Goal: Communication & Community: Answer question/provide support

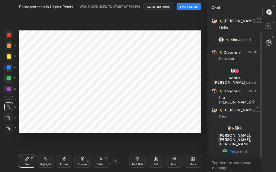
scroll to position [27023, 26975]
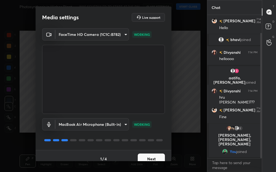
click at [157, 155] on button "Next" at bounding box center [151, 158] width 27 height 11
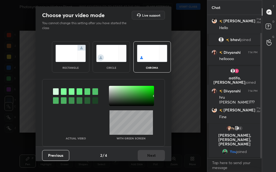
click at [157, 155] on div "Previous 2 / 4 Next" at bounding box center [104, 154] width 136 height 17
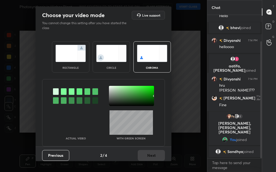
click at [106, 67] on div "circle" at bounding box center [111, 67] width 22 height 3
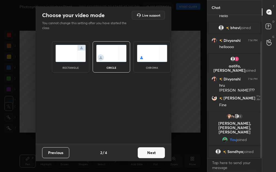
click at [166, 154] on div "Previous 2 / 4 Next" at bounding box center [104, 152] width 136 height 17
click at [162, 154] on button "Next" at bounding box center [151, 152] width 27 height 11
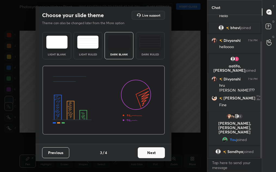
click at [162, 154] on button "Next" at bounding box center [151, 152] width 27 height 11
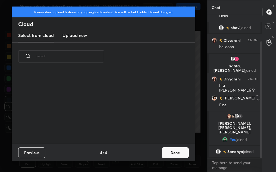
click at [167, 154] on button "Done" at bounding box center [175, 152] width 27 height 11
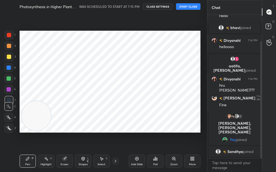
scroll to position [73, 174]
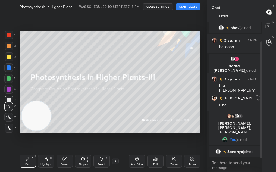
click at [189, 5] on button "START CLASS" at bounding box center [188, 6] width 24 height 7
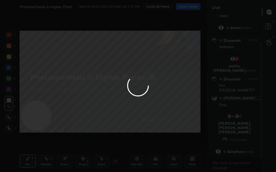
type textarea "x"
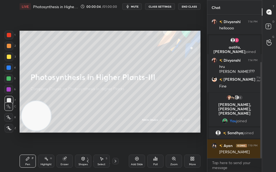
scroll to position [70, 0]
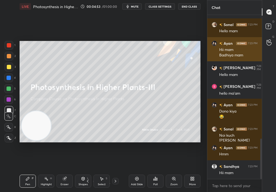
scroll to position [525, 0]
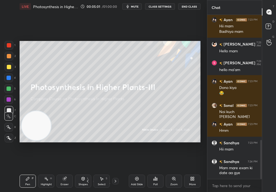
click at [154, 178] on icon at bounding box center [155, 179] width 4 height 4
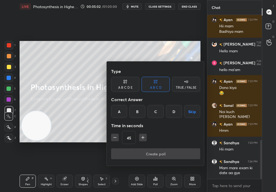
click at [187, 86] on div "TRUE / FALSE" at bounding box center [186, 87] width 21 height 3
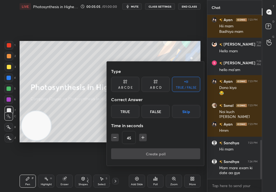
click at [151, 113] on div "False" at bounding box center [156, 111] width 28 height 13
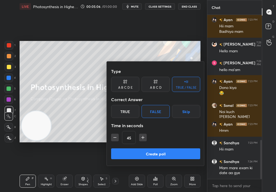
click at [153, 153] on button "Create poll" at bounding box center [155, 154] width 89 height 11
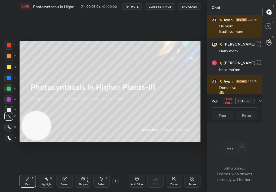
scroll to position [2, 2]
click at [259, 103] on icon at bounding box center [260, 101] width 4 height 4
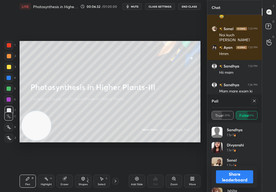
scroll to position [621, 0]
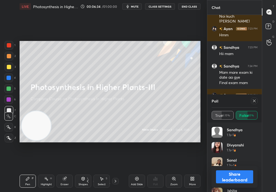
click at [238, 175] on button "Share leaderboard" at bounding box center [234, 177] width 37 height 13
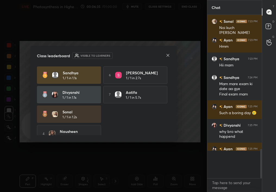
scroll to position [2, 2]
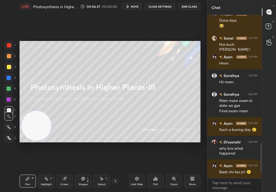
click at [156, 186] on div "Poll" at bounding box center [155, 184] width 4 height 3
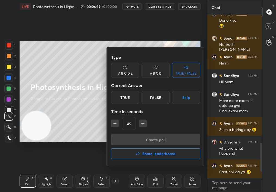
click at [185, 105] on div "Type A B C D E A B C D TRUE / FALSE Correct Answer True False Skip Time in seco…" at bounding box center [155, 93] width 89 height 83
click at [127, 101] on div "True" at bounding box center [125, 97] width 28 height 13
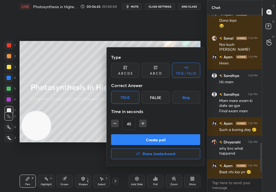
click at [140, 138] on button "Create poll" at bounding box center [155, 139] width 89 height 11
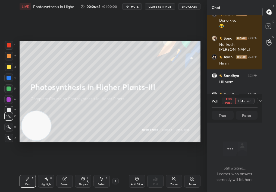
scroll to position [147, 53]
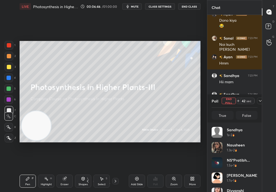
click at [261, 100] on icon at bounding box center [260, 101] width 4 height 4
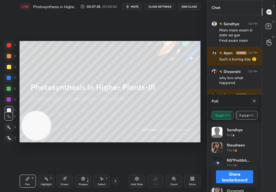
click at [235, 178] on button "Share leaderboard" at bounding box center [234, 177] width 37 height 13
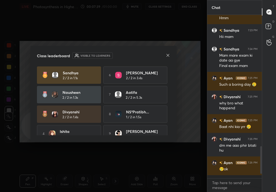
scroll to position [162, 53]
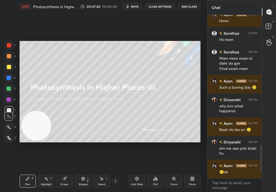
click at [140, 181] on div "Add Slide" at bounding box center [137, 181] width 16 height 13
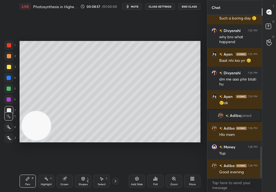
scroll to position [678, 0]
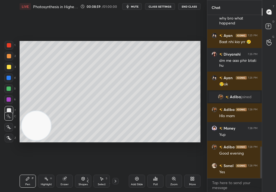
click at [137, 8] on button "mute" at bounding box center [132, 6] width 20 height 7
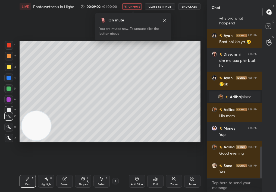
scroll to position [697, 0]
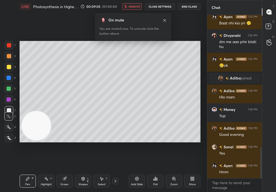
click at [137, 8] on span "unmute" at bounding box center [134, 7] width 12 height 4
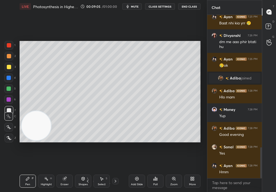
click at [101, 180] on icon at bounding box center [101, 179] width 3 height 3
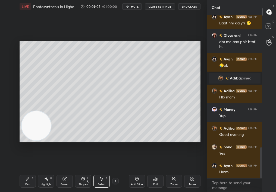
click at [100, 181] on div "Select S" at bounding box center [101, 181] width 16 height 13
drag, startPoint x: 96, startPoint y: 86, endPoint x: 183, endPoint y: 152, distance: 109.2
click at [182, 153] on div "0 ° Undo Copy Duplicate Duplicate to new slide Delete Setting up your live clas…" at bounding box center [109, 92] width 185 height 158
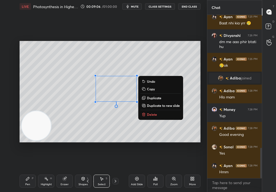
scroll to position [715, 0]
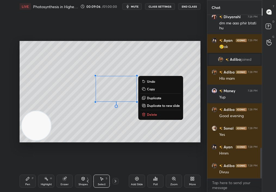
click at [152, 115] on p "Delete" at bounding box center [152, 114] width 10 height 4
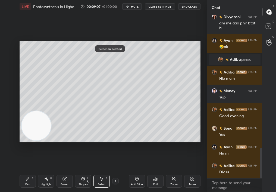
click at [175, 183] on div "Zoom" at bounding box center [173, 184] width 7 height 3
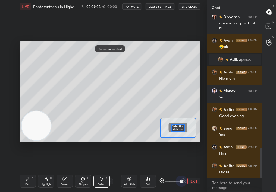
click at [202, 178] on div "LIVE Photosynthesis in Higher Plants-III 00:09:08 / 01:00:00 mute CLASS SETTING…" at bounding box center [109, 96] width 185 height 192
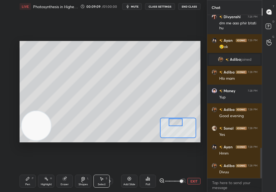
drag, startPoint x: 176, startPoint y: 121, endPoint x: 175, endPoint y: 115, distance: 6.3
click at [175, 115] on div "0 ° Undo Copy Duplicate Duplicate to new slide Delete Setting up your live clas…" at bounding box center [110, 92] width 181 height 102
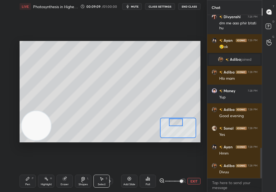
click at [84, 178] on icon at bounding box center [83, 179] width 4 height 4
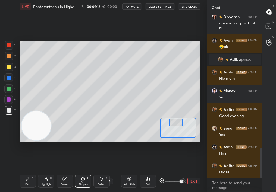
click at [24, 176] on div "Pen P" at bounding box center [28, 181] width 16 height 13
click at [24, 181] on div "Pen P" at bounding box center [28, 181] width 16 height 13
drag, startPoint x: 26, startPoint y: 177, endPoint x: 23, endPoint y: 178, distance: 2.9
click at [23, 178] on div "Pen P" at bounding box center [28, 181] width 16 height 13
click at [10, 127] on icon at bounding box center [8, 127] width 5 height 4
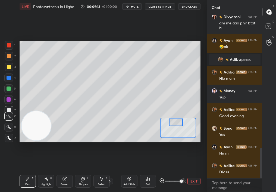
click at [9, 127] on icon at bounding box center [8, 127] width 5 height 4
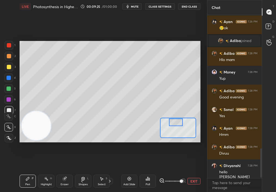
scroll to position [753, 0]
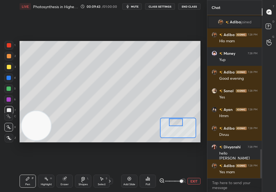
click at [9, 120] on div at bounding box center [8, 116] width 9 height 9
click at [10, 117] on icon at bounding box center [8, 117] width 5 height 4
click at [9, 116] on icon at bounding box center [8, 117] width 5 height 4
click at [10, 116] on icon at bounding box center [8, 117] width 5 height 4
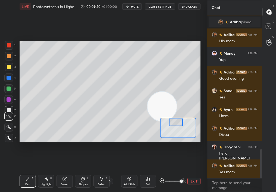
drag, startPoint x: 54, startPoint y: 120, endPoint x: 190, endPoint y: 101, distance: 137.4
click at [177, 101] on video at bounding box center [161, 106] width 29 height 29
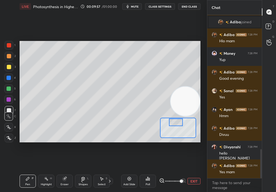
drag, startPoint x: 185, startPoint y: 98, endPoint x: 97, endPoint y: 156, distance: 105.9
click at [94, 158] on div "Setting up your live class Poll for secs No correct answer Start poll" at bounding box center [109, 92] width 185 height 158
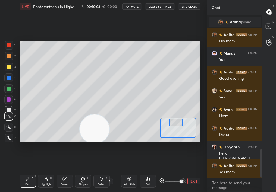
scroll to position [772, 0]
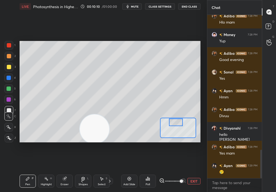
click at [174, 181] on span at bounding box center [173, 181] width 16 height 8
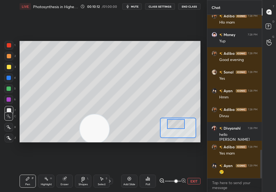
click at [177, 125] on div at bounding box center [176, 124] width 18 height 10
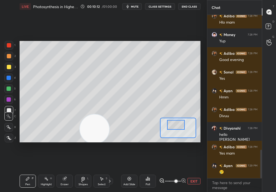
click at [8, 69] on div at bounding box center [9, 67] width 9 height 9
click at [8, 68] on div at bounding box center [9, 67] width 4 height 4
click at [109, 124] on video at bounding box center [94, 129] width 29 height 29
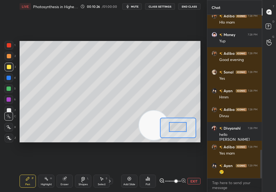
click at [177, 126] on div at bounding box center [178, 127] width 18 height 10
click at [192, 182] on button "EXIT" at bounding box center [193, 181] width 13 height 7
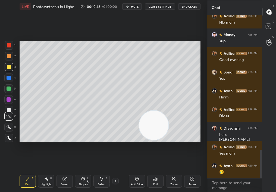
click at [39, 183] on div "Highlight H" at bounding box center [46, 181] width 16 height 13
click at [43, 182] on div "Highlight H" at bounding box center [46, 181] width 16 height 13
click at [42, 182] on div "Highlight H" at bounding box center [46, 181] width 16 height 13
click at [26, 179] on icon at bounding box center [28, 179] width 4 height 4
click at [26, 181] on icon at bounding box center [28, 179] width 4 height 4
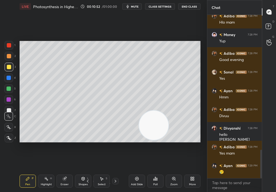
click at [63, 183] on div "Eraser" at bounding box center [64, 181] width 16 height 13
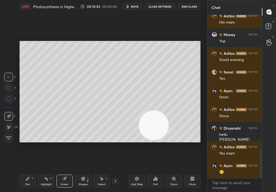
click at [171, 184] on div "Zoom" at bounding box center [173, 184] width 7 height 3
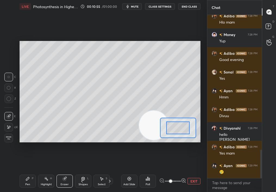
click at [172, 182] on span at bounding box center [170, 181] width 3 height 3
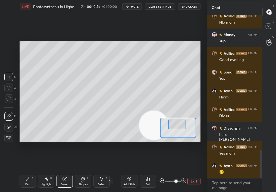
drag, startPoint x: 185, startPoint y: 124, endPoint x: 184, endPoint y: 121, distance: 3.3
click at [184, 121] on div at bounding box center [177, 125] width 18 height 10
click at [31, 182] on div "Pen P" at bounding box center [28, 181] width 16 height 13
click at [30, 182] on div "Pen P" at bounding box center [28, 181] width 16 height 13
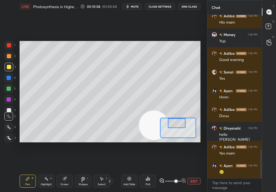
click at [8, 56] on div at bounding box center [9, 56] width 4 height 4
click at [132, 9] on button "mute" at bounding box center [132, 6] width 20 height 7
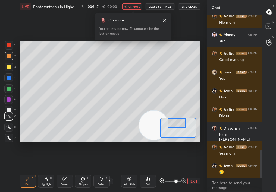
click at [134, 8] on button "unmute" at bounding box center [132, 6] width 20 height 7
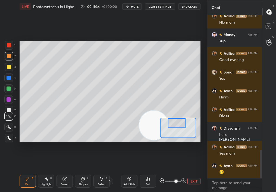
click at [171, 181] on span at bounding box center [173, 181] width 16 height 8
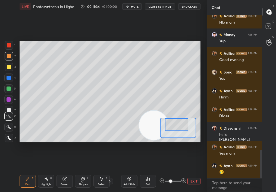
click at [45, 179] on icon at bounding box center [46, 179] width 4 height 4
click at [46, 180] on icon at bounding box center [46, 179] width 4 height 4
click at [182, 129] on div at bounding box center [176, 124] width 23 height 13
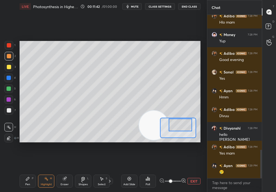
click at [21, 181] on div "1 2 3 4 5 6 7 C X Z C X Z E E Erase all H H LIVE Photosynthesis in Higher Plant…" at bounding box center [101, 96] width 203 height 192
click at [24, 180] on div "Pen P" at bounding box center [28, 181] width 16 height 13
click at [26, 180] on icon at bounding box center [28, 179] width 4 height 4
click at [10, 139] on icon at bounding box center [9, 138] width 5 height 4
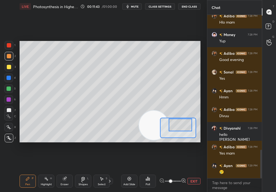
click at [9, 138] on icon at bounding box center [9, 138] width 5 height 4
click at [9, 135] on div at bounding box center [9, 138] width 9 height 9
click at [8, 136] on div at bounding box center [9, 138] width 9 height 9
click at [8, 68] on div at bounding box center [9, 67] width 4 height 4
click at [7, 68] on div at bounding box center [9, 67] width 4 height 4
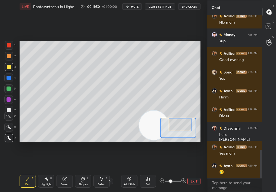
click at [48, 178] on div "Highlight H" at bounding box center [46, 181] width 16 height 13
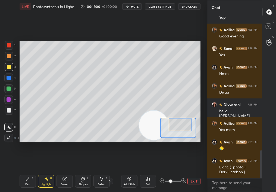
click at [22, 180] on div "Pen P" at bounding box center [28, 181] width 16 height 13
click at [22, 181] on div "Pen P" at bounding box center [28, 181] width 16 height 13
click at [22, 182] on div "Pen P" at bounding box center [28, 181] width 16 height 13
click at [65, 184] on div "Eraser" at bounding box center [65, 184] width 8 height 3
click at [65, 181] on div "Eraser" at bounding box center [64, 181] width 16 height 13
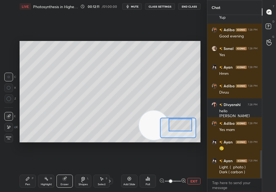
click at [134, 9] on button "mute" at bounding box center [132, 6] width 20 height 7
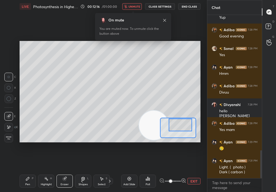
scroll to position [814, 0]
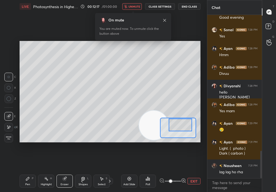
click at [137, 8] on button "unmute" at bounding box center [132, 6] width 20 height 7
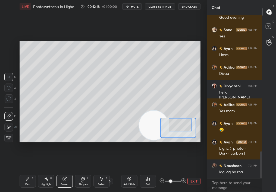
scroll to position [833, 0]
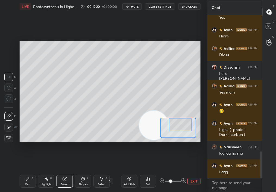
click at [28, 185] on div "Pen" at bounding box center [27, 184] width 5 height 3
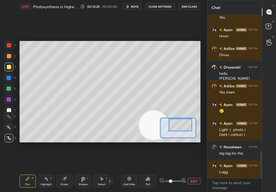
click at [27, 186] on div "Pen" at bounding box center [27, 184] width 5 height 3
click at [183, 128] on div at bounding box center [183, 125] width 23 height 13
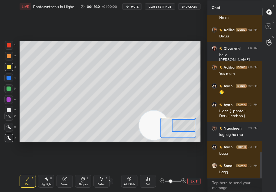
drag, startPoint x: 180, startPoint y: 128, endPoint x: 184, endPoint y: 128, distance: 4.4
click at [184, 128] on div at bounding box center [183, 125] width 23 height 13
click at [201, 61] on div "Setting up your live class Poll for secs No correct answer Start poll" at bounding box center [109, 92] width 185 height 158
click at [192, 181] on button "EXIT" at bounding box center [193, 181] width 13 height 7
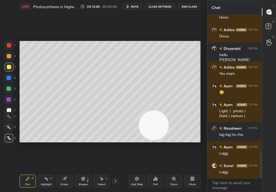
click at [44, 183] on div "Highlight H" at bounding box center [46, 181] width 16 height 13
click at [42, 187] on div "Highlight H" at bounding box center [46, 181] width 16 height 13
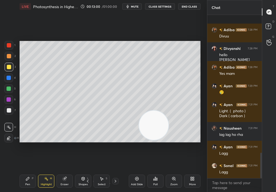
scroll to position [885, 0]
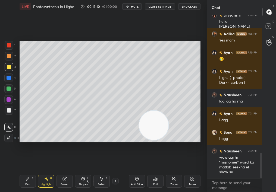
drag, startPoint x: 21, startPoint y: 178, endPoint x: 25, endPoint y: 184, distance: 6.9
click at [23, 180] on div "LIVE Photosynthesis in Higher Plants-III 00:13:10 / 01:00:00 mute CLASS SETTING…" at bounding box center [109, 96] width 185 height 192
click at [25, 183] on div "Pen P" at bounding box center [28, 181] width 16 height 13
click at [24, 185] on div "Pen P" at bounding box center [28, 181] width 16 height 13
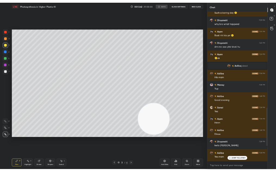
scroll to position [2, 2]
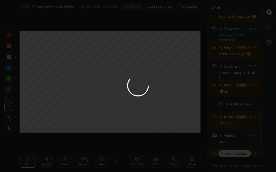
type textarea "x"
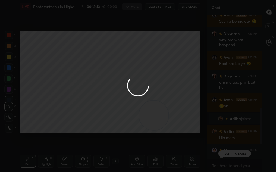
scroll to position [155, 53]
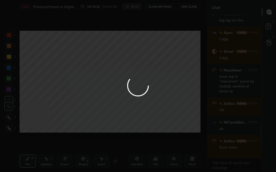
scroll to position [698, 0]
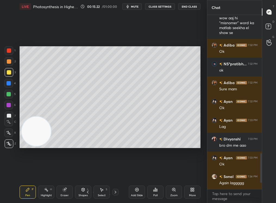
scroll to position [26993, 26975]
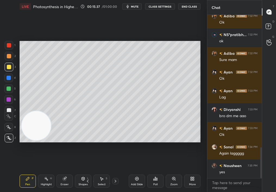
click at [101, 172] on div "Select S" at bounding box center [101, 181] width 16 height 13
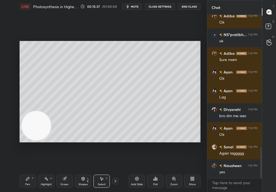
click at [105, 172] on div "Select" at bounding box center [102, 184] width 8 height 3
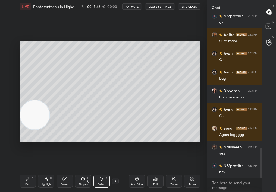
drag, startPoint x: 34, startPoint y: 125, endPoint x: 48, endPoint y: 30, distance: 95.5
click at [48, 30] on div "0 ° Undo Copy Duplicate Duplicate to new slide Delete Setting up your live clas…" at bounding box center [109, 92] width 185 height 158
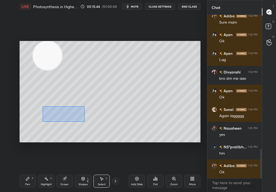
drag, startPoint x: 74, startPoint y: 117, endPoint x: 115, endPoint y: 155, distance: 56.3
click at [116, 156] on div "0 ° Undo Copy Duplicate Duplicate to new slide Delete Setting up your live clas…" at bounding box center [109, 92] width 185 height 158
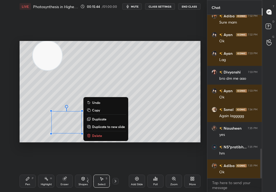
click at [107, 136] on button "Delete" at bounding box center [106, 136] width 40 height 7
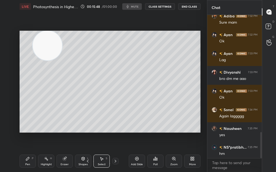
click at [136, 5] on div "00:15:48 / 01:00:00 mute CLASS SETTINGS End Class" at bounding box center [140, 6] width 120 height 7
click at [136, 7] on span "mute" at bounding box center [135, 7] width 8 height 4
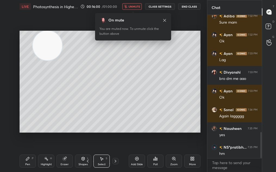
click at [133, 9] on body "1 2 3 4 5 6 7 C X Z C X Z E E Erase all H H LIVE Photosynthesis in Higher Plant…" at bounding box center [138, 86] width 276 height 172
click at [136, 6] on span "unmute" at bounding box center [134, 7] width 12 height 4
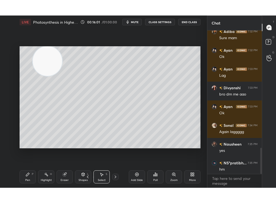
scroll to position [168, 185]
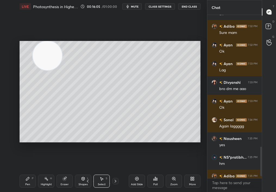
drag, startPoint x: 20, startPoint y: 1, endPoint x: 48, endPoint y: 185, distance: 185.4
click at [46, 172] on div "Highlight H" at bounding box center [46, 181] width 16 height 13
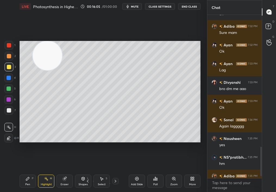
drag, startPoint x: 48, startPoint y: 185, endPoint x: 44, endPoint y: 185, distance: 3.5
click at [44, 172] on div "Highlight" at bounding box center [46, 184] width 11 height 3
click at [259, 170] on div at bounding box center [260, 97] width 3 height 164
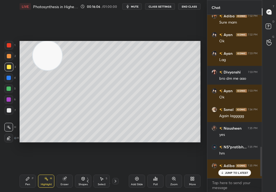
drag, startPoint x: 261, startPoint y: 166, endPoint x: 260, endPoint y: 183, distance: 17.1
click at [260, 172] on div "[PERSON_NAME] 7:32 PM Ok NS°[PERSON_NAME]... 7:32 PM ok [PERSON_NAME] 7:32 PM S…" at bounding box center [234, 103] width 55 height 177
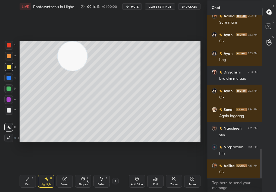
drag, startPoint x: 57, startPoint y: 71, endPoint x: 78, endPoint y: 61, distance: 23.4
click at [78, 62] on video at bounding box center [72, 56] width 29 height 29
drag, startPoint x: 68, startPoint y: 57, endPoint x: 10, endPoint y: 144, distance: 104.0
click at [10, 144] on div "1 2 3 4 5 6 7 C X Z C X Z E E Erase all H H LIVE Photosynthesis in Higher Plant…" at bounding box center [101, 96] width 203 height 192
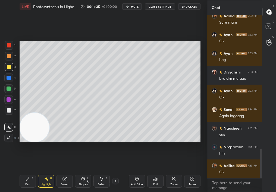
click at [65, 172] on div "Eraser" at bounding box center [65, 184] width 8 height 3
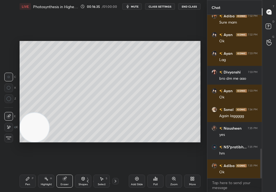
click at [65, 172] on div "Eraser" at bounding box center [64, 181] width 16 height 13
click at [32, 172] on div "P" at bounding box center [33, 178] width 2 height 3
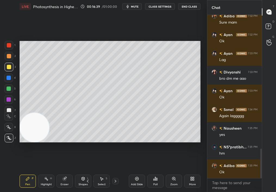
click at [30, 172] on div "Pen P" at bounding box center [28, 181] width 16 height 13
click at [200, 61] on div "Setting up your live class Poll for secs No correct answer Start poll" at bounding box center [109, 92] width 185 height 158
click at [201, 60] on div "Setting up your live class Poll for secs No correct answer Start poll" at bounding box center [109, 92] width 185 height 158
click at [202, 60] on div "Setting up your live class Poll for secs No correct answer Start poll" at bounding box center [109, 92] width 185 height 158
click at [201, 57] on div "Setting up your live class Poll for secs No correct answer Start poll" at bounding box center [109, 92] width 185 height 158
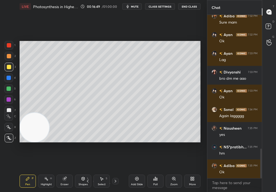
click at [202, 61] on div "Setting up your live class Poll for secs No correct answer Start poll" at bounding box center [109, 92] width 185 height 158
click at [202, 60] on div "Setting up your live class Poll for secs No correct answer Start poll" at bounding box center [109, 92] width 185 height 158
click at [202, 57] on div "Setting up your live class Poll for secs No correct answer Start poll" at bounding box center [109, 92] width 185 height 158
click at [202, 62] on div "Setting up your live class Poll for secs No correct answer Start poll" at bounding box center [109, 92] width 185 height 158
click at [9, 85] on div "1 2 3 4 5 6 7" at bounding box center [9, 79] width 11 height 76
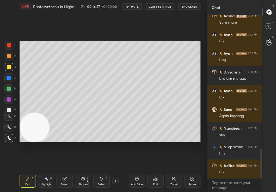
click at [8, 89] on div at bounding box center [9, 89] width 4 height 4
click at [8, 90] on div at bounding box center [9, 89] width 4 height 4
click at [66, 172] on div "Eraser" at bounding box center [64, 181] width 16 height 13
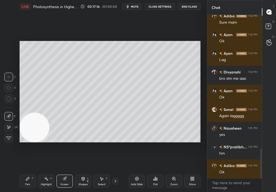
click at [17, 172] on div "1 2 3 4 5 6 7 C X Z C X Z E E Erase all H H LIVE Photosynthesis in Higher Plant…" at bounding box center [101, 96] width 203 height 192
click at [20, 172] on div "Pen P" at bounding box center [28, 181] width 16 height 13
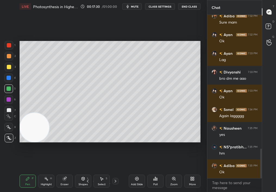
click at [136, 172] on div "Add Slide" at bounding box center [137, 184] width 12 height 3
click at [139, 172] on div "Add Slide" at bounding box center [137, 184] width 12 height 3
click at [87, 172] on icon at bounding box center [88, 181] width 4 height 4
click at [102, 172] on icon at bounding box center [101, 179] width 4 height 4
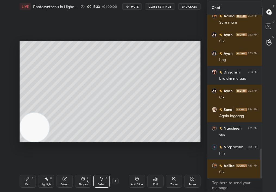
drag, startPoint x: 46, startPoint y: 35, endPoint x: 183, endPoint y: 104, distance: 153.1
click at [183, 104] on div "0 ° Undo Copy Duplicate Duplicate to new slide Delete Setting up your live clas…" at bounding box center [109, 92] width 185 height 158
drag, startPoint x: 87, startPoint y: 51, endPoint x: 168, endPoint y: 85, distance: 87.2
click at [167, 84] on div "0 ° Undo Copy Duplicate Duplicate to new slide Delete Setting up your live clas…" at bounding box center [109, 92] width 185 height 158
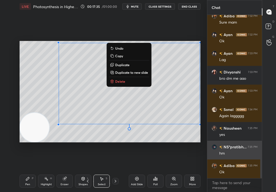
drag, startPoint x: 91, startPoint y: 52, endPoint x: 209, endPoint y: 148, distance: 151.9
click at [209, 148] on div "1 2 3 4 5 6 7 C X Z C X Z E E Erase all H H LIVE Photosynthesis in Higher Plant…" at bounding box center [138, 96] width 276 height 192
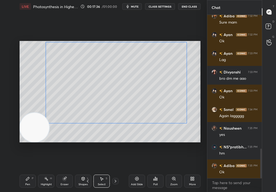
drag, startPoint x: 183, startPoint y: 110, endPoint x: 173, endPoint y: 108, distance: 9.7
click at [173, 108] on div "0 ° Undo Copy Duplicate Duplicate to new slide Delete" at bounding box center [110, 92] width 181 height 102
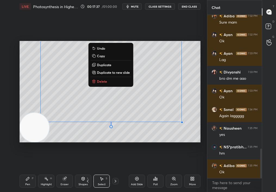
click at [177, 136] on div "0 ° Undo Copy Duplicate Duplicate to new slide Delete" at bounding box center [110, 92] width 181 height 102
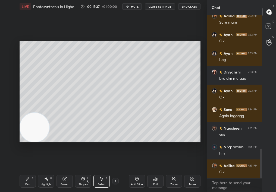
click at [27, 172] on icon at bounding box center [27, 178] width 3 height 3
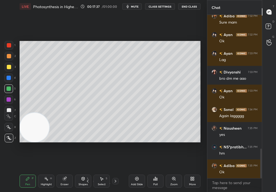
click at [27, 172] on icon at bounding box center [28, 179] width 4 height 4
click at [9, 83] on div "4" at bounding box center [9, 79] width 11 height 11
click at [8, 86] on div at bounding box center [8, 88] width 9 height 9
click at [7, 88] on div at bounding box center [9, 89] width 4 height 4
click at [49, 172] on div "Highlight H" at bounding box center [46, 181] width 16 height 13
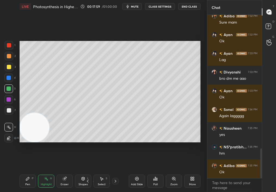
click at [48, 172] on div "Highlight H" at bounding box center [46, 181] width 16 height 13
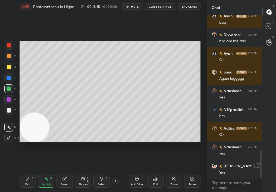
scroll to position [792, 0]
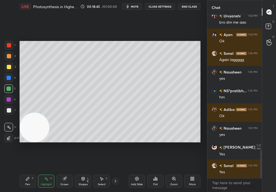
click at [143, 172] on div "Add Slide" at bounding box center [137, 181] width 16 height 13
click at [21, 172] on div "Pen P" at bounding box center [28, 181] width 16 height 13
click at [23, 172] on div "Pen P" at bounding box center [28, 181] width 16 height 13
click at [7, 56] on div at bounding box center [9, 56] width 4 height 4
click at [10, 56] on div at bounding box center [9, 56] width 4 height 4
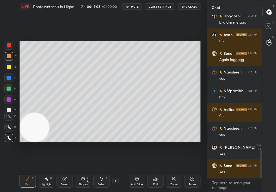
click at [7, 73] on div "1 2 3 4 5 6 7" at bounding box center [9, 79] width 11 height 76
click at [9, 67] on div at bounding box center [9, 67] width 4 height 4
click at [11, 66] on div at bounding box center [9, 67] width 4 height 4
click at [158, 172] on div "Poll" at bounding box center [155, 181] width 16 height 30
click at [161, 172] on div "Poll" at bounding box center [155, 181] width 16 height 13
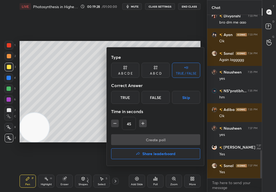
click at [161, 69] on div "A B C D" at bounding box center [156, 70] width 28 height 15
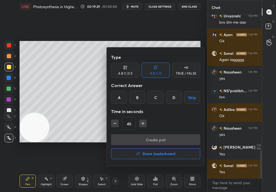
click at [137, 98] on div "B" at bounding box center [137, 97] width 16 height 13
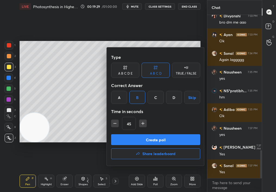
click at [155, 101] on div "C" at bounding box center [155, 97] width 16 height 13
click at [147, 137] on button "Create poll" at bounding box center [155, 139] width 89 height 11
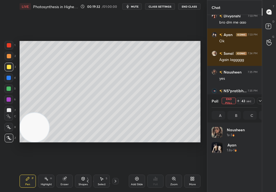
scroll to position [64, 44]
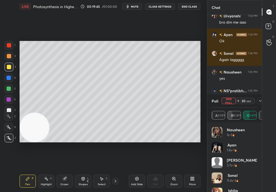
click at [6, 54] on div at bounding box center [9, 56] width 9 height 9
click at [8, 55] on div at bounding box center [9, 56] width 4 height 4
drag, startPoint x: 253, startPoint y: 178, endPoint x: 255, endPoint y: 190, distance: 12.3
click at [255, 172] on div "Nausheen 1s • 3 [PERSON_NAME] 1.8s • 1 [PERSON_NAME] 3.7s • 1 [PERSON_NAME] 11.…" at bounding box center [235, 165] width 46 height 76
drag, startPoint x: 257, startPoint y: 175, endPoint x: 261, endPoint y: 191, distance: 16.2
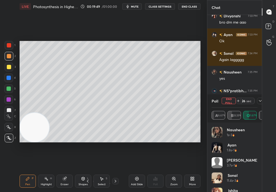
click at [261, 172] on div "Nausheen 1s • 3 [PERSON_NAME] 1.8s • 1 [PERSON_NAME] 3.7s • 1 [PERSON_NAME] 11.…" at bounding box center [234, 158] width 55 height 70
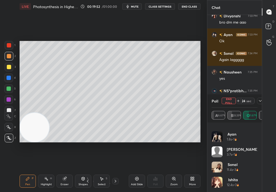
click at [231, 101] on button "End Poll" at bounding box center [229, 101] width 14 height 7
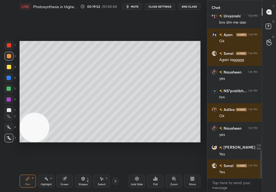
scroll to position [162, 53]
click at [8, 130] on div at bounding box center [8, 127] width 9 height 9
click at [10, 129] on icon at bounding box center [9, 127] width 4 height 3
click at [99, 172] on div "Select S" at bounding box center [101, 181] width 16 height 13
click at [104, 172] on div "Select S" at bounding box center [101, 181] width 16 height 13
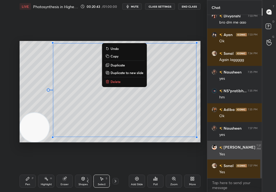
drag, startPoint x: 85, startPoint y: 55, endPoint x: 217, endPoint y: 159, distance: 168.0
click at [215, 159] on div "1 2 3 4 5 6 7 C X Z C X Z E E Erase all H H LIVE Photosynthesis in Higher Plant…" at bounding box center [138, 96] width 276 height 192
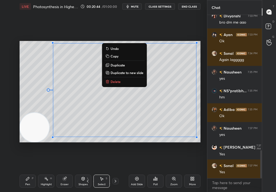
click at [119, 81] on p "Delete" at bounding box center [116, 82] width 10 height 4
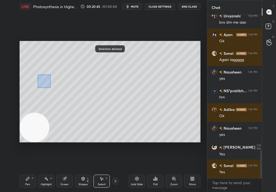
drag, startPoint x: 51, startPoint y: 88, endPoint x: 97, endPoint y: 116, distance: 54.0
click at [97, 116] on div "0 ° Undo Copy Duplicate Duplicate to new slide Delete" at bounding box center [110, 92] width 181 height 102
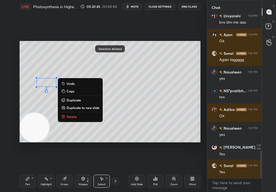
click at [79, 116] on button "Delete" at bounding box center [80, 117] width 40 height 7
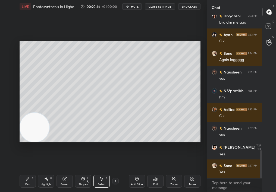
click at [88, 172] on icon at bounding box center [88, 181] width 4 height 4
click at [29, 172] on div "Pen P" at bounding box center [28, 181] width 16 height 13
click at [28, 172] on div "Pen" at bounding box center [27, 184] width 5 height 3
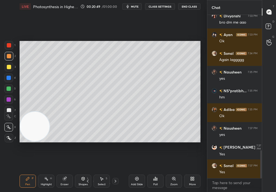
drag, startPoint x: 36, startPoint y: 130, endPoint x: 202, endPoint y: 115, distance: 166.6
click at [203, 114] on div "1 2 3 4 5 6 7 C X Z C X Z E E Erase all H H LIVE Photosynthesis in Higher Plant…" at bounding box center [103, 96] width 207 height 192
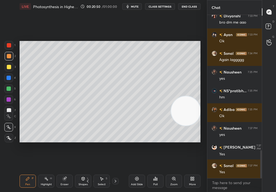
click at [10, 92] on div "5" at bounding box center [9, 89] width 11 height 11
click at [10, 91] on div at bounding box center [8, 88] width 9 height 9
click at [8, 109] on div at bounding box center [9, 110] width 4 height 4
click at [9, 109] on div at bounding box center [9, 110] width 4 height 4
click at [62, 172] on div "Eraser" at bounding box center [64, 181] width 16 height 13
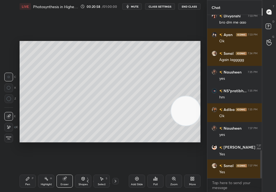
click at [27, 172] on div "Pen" at bounding box center [27, 184] width 5 height 3
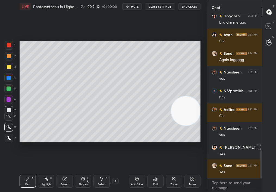
click at [139, 172] on div "Add Slide" at bounding box center [137, 181] width 16 height 13
click at [12, 139] on div at bounding box center [9, 138] width 9 height 9
click at [10, 138] on icon at bounding box center [9, 138] width 5 height 4
click at [7, 89] on div at bounding box center [8, 88] width 9 height 9
click at [11, 88] on div at bounding box center [9, 89] width 4 height 4
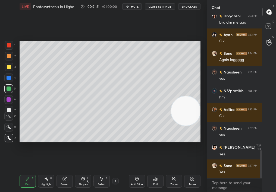
click at [8, 140] on div at bounding box center [9, 138] width 9 height 9
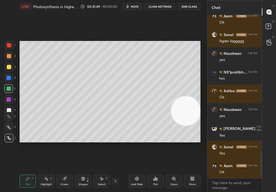
click at [7, 73] on div "1 2 3 4 5 6 7" at bounding box center [9, 79] width 11 height 76
click at [7, 69] on div at bounding box center [9, 67] width 4 height 4
click at [9, 89] on div at bounding box center [9, 89] width 4 height 4
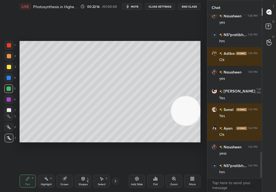
scroll to position [867, 0]
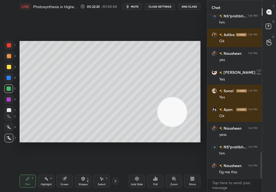
drag, startPoint x: 174, startPoint y: 108, endPoint x: 115, endPoint y: 109, distance: 59.8
click at [158, 109] on video at bounding box center [172, 112] width 29 height 29
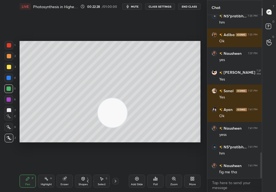
click at [202, 100] on div "Setting up your live class Poll for secs No correct answer Start poll" at bounding box center [109, 92] width 185 height 158
click at [59, 172] on div "Eraser" at bounding box center [64, 181] width 16 height 13
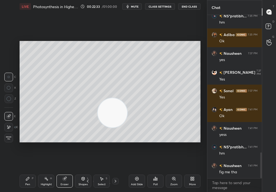
click at [109, 123] on div "Setting up your live class Poll for secs No correct answer Start poll" at bounding box center [110, 92] width 181 height 102
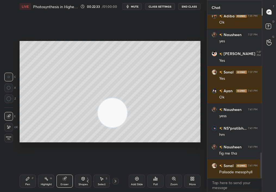
click at [103, 172] on icon at bounding box center [101, 179] width 4 height 4
click at [107, 172] on div "Select S" at bounding box center [101, 181] width 16 height 13
click at [107, 172] on div "Pen P Highlight H Eraser Shapes L Select S 4 / 7 Add Slide Poll Zoom More" at bounding box center [110, 182] width 181 height 22
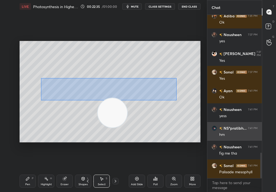
drag, startPoint x: 61, startPoint y: 82, endPoint x: 208, endPoint y: 138, distance: 157.3
click at [208, 139] on div "1 2 3 4 5 6 7 C X Z C X Z E E Erase all H H LIVE Photosynthesis in Higher Plant…" at bounding box center [138, 96] width 276 height 192
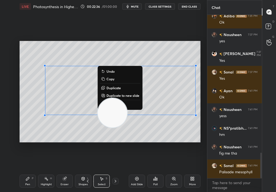
click at [117, 100] on video at bounding box center [112, 112] width 29 height 29
drag, startPoint x: 120, startPoint y: 111, endPoint x: 68, endPoint y: 162, distance: 72.8
click at [66, 163] on div "0 ° Undo Copy Duplicate Duplicate to new slide Delete Setting up your live clas…" at bounding box center [109, 92] width 185 height 158
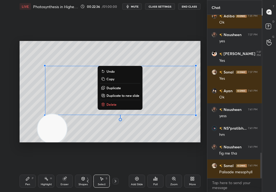
click at [115, 103] on div "0 ° Undo Copy Duplicate Duplicate to new slide Delete" at bounding box center [110, 92] width 181 height 102
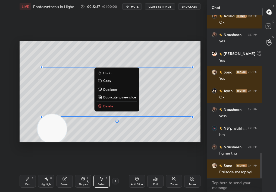
click at [113, 108] on div "0 ° Undo Copy Duplicate Duplicate to new slide Delete" at bounding box center [110, 92] width 181 height 102
click at [111, 108] on p "Delete" at bounding box center [108, 106] width 10 height 4
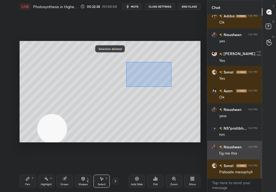
drag, startPoint x: 146, startPoint y: 69, endPoint x: 208, endPoint y: 152, distance: 103.6
click at [209, 152] on div "1 2 3 4 5 6 7 C X Z C X Z E E Erase all H H LIVE Photosynthesis in Higher Plant…" at bounding box center [138, 96] width 276 height 192
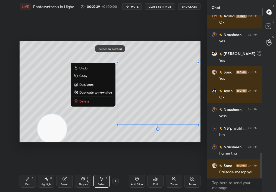
drag, startPoint x: 97, startPoint y: 101, endPoint x: 97, endPoint y: 104, distance: 3.3
click at [97, 105] on div "0 ° Undo Copy Duplicate Duplicate to new slide Delete" at bounding box center [110, 92] width 181 height 102
click at [93, 102] on button "Delete" at bounding box center [93, 101] width 40 height 7
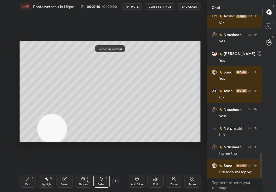
click at [28, 172] on div "Pen P" at bounding box center [28, 181] width 16 height 13
click at [27, 172] on div "Pen" at bounding box center [27, 184] width 5 height 3
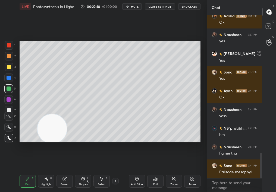
click at [70, 172] on div "Eraser" at bounding box center [64, 181] width 16 height 13
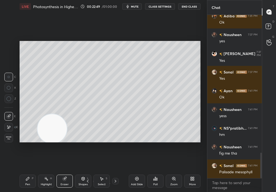
click at [30, 172] on div "Pen P" at bounding box center [28, 181] width 16 height 13
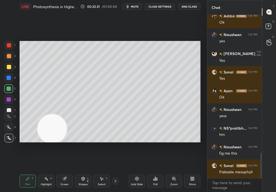
click at [134, 172] on div "Add Slide" at bounding box center [137, 181] width 16 height 13
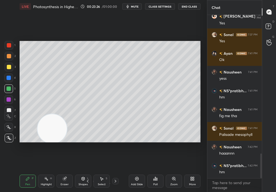
scroll to position [942, 0]
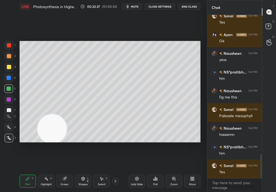
click at [11, 63] on div at bounding box center [9, 67] width 9 height 9
click at [10, 65] on div at bounding box center [9, 67] width 4 height 4
click at [9, 91] on div at bounding box center [9, 89] width 4 height 4
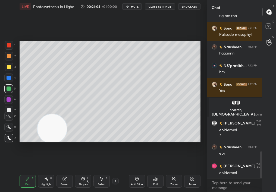
scroll to position [828, 0]
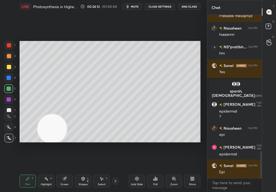
click at [140, 172] on div "Add Slide" at bounding box center [137, 181] width 16 height 13
click at [6, 67] on div at bounding box center [9, 67] width 9 height 9
click at [9, 67] on div at bounding box center [9, 67] width 4 height 4
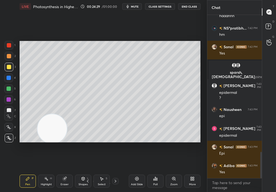
click at [85, 172] on div "Shapes L" at bounding box center [83, 181] width 16 height 13
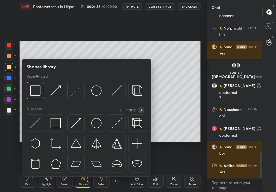
click at [143, 111] on div at bounding box center [141, 110] width 7 height 7
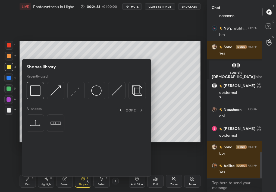
click at [140, 110] on div "2 OF 2" at bounding box center [130, 110] width 27 height 7
click at [119, 109] on icon at bounding box center [120, 110] width 4 height 4
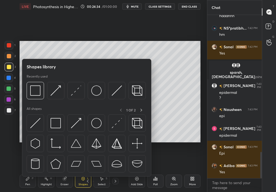
click at [119, 111] on div "1 OF 2" at bounding box center [130, 110] width 27 height 7
click at [142, 109] on icon at bounding box center [141, 110] width 4 height 4
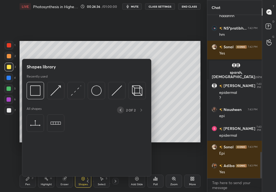
click at [120, 109] on icon at bounding box center [121, 110] width 2 height 3
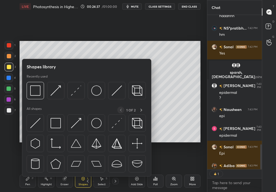
scroll to position [153, 53]
click at [96, 90] on img at bounding box center [96, 91] width 10 height 10
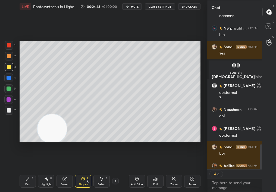
click at [101, 172] on div "Select S" at bounding box center [101, 181] width 16 height 13
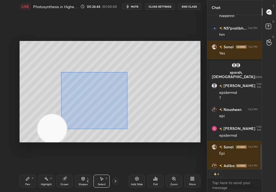
drag, startPoint x: 100, startPoint y: 93, endPoint x: 149, endPoint y: 150, distance: 74.9
click at [149, 150] on div "0 ° Undo Copy Duplicate Duplicate to new slide Delete Setting up your live clas…" at bounding box center [109, 92] width 185 height 158
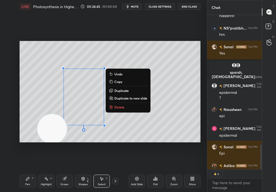
click at [124, 113] on div "0 ° Undo Copy Duplicate Duplicate to new slide Delete" at bounding box center [110, 92] width 181 height 102
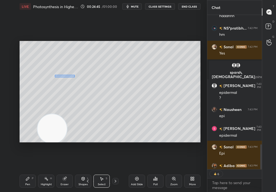
drag, startPoint x: 75, startPoint y: 77, endPoint x: 152, endPoint y: 157, distance: 111.6
click at [153, 158] on div "0 ° Undo Copy Duplicate Duplicate to new slide Delete Setting up your live clas…" at bounding box center [109, 92] width 185 height 158
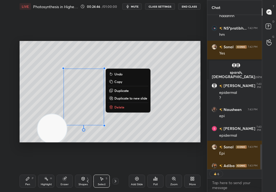
click at [123, 106] on p "Delete" at bounding box center [119, 107] width 10 height 4
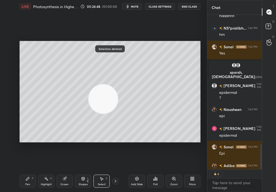
drag, startPoint x: 60, startPoint y: 128, endPoint x: 184, endPoint y: 45, distance: 150.1
click at [118, 84] on video at bounding box center [103, 98] width 29 height 29
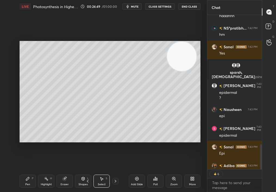
click at [27, 172] on div "Pen" at bounding box center [27, 184] width 5 height 3
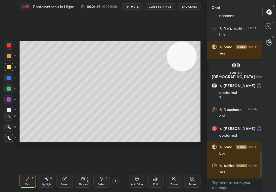
scroll to position [846, 0]
click at [10, 140] on icon at bounding box center [9, 138] width 4 height 3
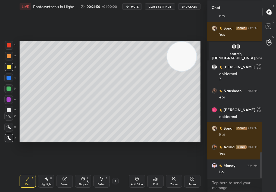
click at [10, 139] on icon at bounding box center [9, 138] width 5 height 4
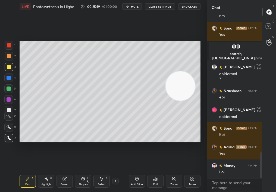
drag, startPoint x: 178, startPoint y: 72, endPoint x: 177, endPoint y: 111, distance: 38.6
click at [176, 101] on video at bounding box center [180, 85] width 29 height 29
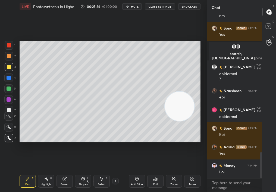
click at [166, 92] on div "Setting up your live class Poll for secs No correct answer Start poll" at bounding box center [110, 92] width 181 height 102
click at [178, 121] on video at bounding box center [179, 106] width 29 height 29
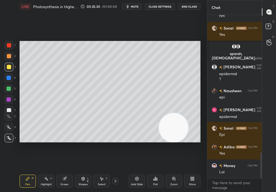
click at [201, 99] on div "Setting up your live class Poll for secs No correct answer Start poll" at bounding box center [109, 92] width 185 height 158
click at [10, 90] on div at bounding box center [8, 88] width 9 height 9
click at [99, 172] on div "Select S" at bounding box center [101, 181] width 16 height 13
click at [100, 172] on icon at bounding box center [101, 179] width 4 height 4
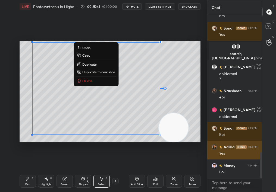
drag, startPoint x: 31, startPoint y: 43, endPoint x: 211, endPoint y: 150, distance: 209.2
click at [211, 149] on div "1 2 3 4 5 6 7 C X Z C X Z E E Erase all H H LIVE Photosynthesis in Higher Plant…" at bounding box center [138, 96] width 276 height 192
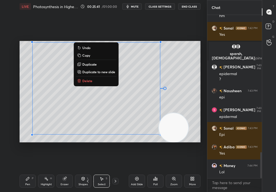
click at [195, 59] on div "0 ° Undo Copy Duplicate Duplicate to new slide Delete" at bounding box center [110, 92] width 181 height 102
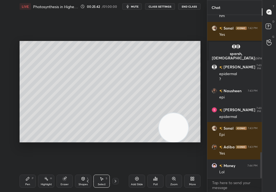
drag, startPoint x: 45, startPoint y: 49, endPoint x: 138, endPoint y: 95, distance: 103.4
click at [138, 93] on div "0 ° Undo Copy Duplicate Duplicate to new slide Delete Setting up your live clas…" at bounding box center [109, 92] width 185 height 158
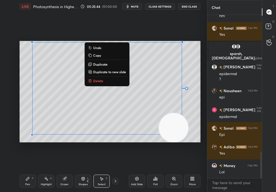
drag, startPoint x: 30, startPoint y: 44, endPoint x: 202, endPoint y: 136, distance: 194.5
click at [201, 136] on div "0 ° Undo Copy Duplicate Duplicate to new slide Delete Setting up your live clas…" at bounding box center [109, 92] width 185 height 158
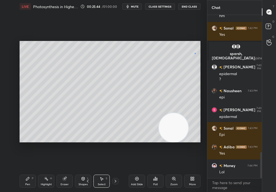
click at [196, 54] on div "0 ° Undo Copy Duplicate Duplicate to new slide Delete" at bounding box center [110, 92] width 181 height 102
drag, startPoint x: 34, startPoint y: 44, endPoint x: 161, endPoint y: 88, distance: 133.9
click at [160, 88] on div "0 ° Undo Copy Duplicate Duplicate to new slide Delete Setting up your live clas…" at bounding box center [109, 92] width 185 height 158
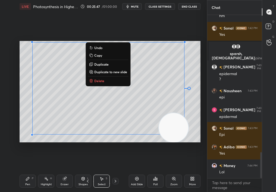
drag, startPoint x: 37, startPoint y: 44, endPoint x: 196, endPoint y: 129, distance: 180.8
click at [196, 129] on div "0 ° Undo Copy Duplicate Duplicate to new slide Delete" at bounding box center [110, 92] width 181 height 102
click at [194, 117] on div "0 ° Undo Copy Duplicate Duplicate to new slide Delete" at bounding box center [110, 92] width 181 height 102
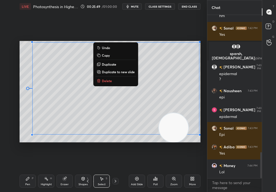
drag, startPoint x: 44, startPoint y: 44, endPoint x: 201, endPoint y: 125, distance: 176.6
click at [202, 125] on div "0 ° Undo Copy Duplicate Duplicate to new slide Delete Setting up your live clas…" at bounding box center [109, 92] width 185 height 158
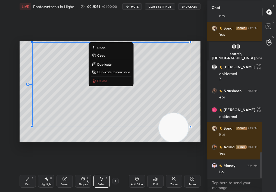
drag, startPoint x: 198, startPoint y: 134, endPoint x: 170, endPoint y: 108, distance: 37.8
click at [171, 108] on div "0 ° Undo Copy Duplicate Duplicate to new slide Delete" at bounding box center [110, 92] width 181 height 102
click at [196, 139] on div "0 ° Undo Copy Duplicate Duplicate to new slide Delete" at bounding box center [110, 92] width 181 height 102
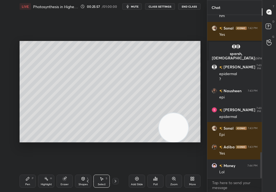
drag, startPoint x: 33, startPoint y: 45, endPoint x: 93, endPoint y: 80, distance: 69.0
click at [93, 80] on div "0 ° Undo Copy Duplicate Duplicate to new slide Delete Setting up your live clas…" at bounding box center [109, 92] width 185 height 158
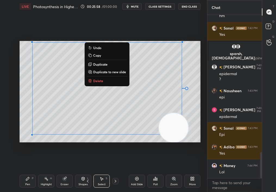
drag, startPoint x: 26, startPoint y: 43, endPoint x: 195, endPoint y: 131, distance: 190.6
click at [195, 131] on div "0 ° Undo Copy Duplicate Duplicate to new slide Delete" at bounding box center [110, 92] width 181 height 102
click at [197, 117] on div "0 ° Undo Copy Duplicate Duplicate to new slide Delete" at bounding box center [110, 92] width 181 height 102
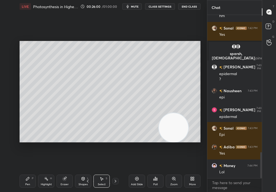
drag, startPoint x: 39, startPoint y: 45, endPoint x: 139, endPoint y: 81, distance: 106.3
click at [138, 80] on div "0 ° Undo Copy Duplicate Duplicate to new slide Delete Setting up your live clas…" at bounding box center [109, 92] width 185 height 158
drag, startPoint x: 38, startPoint y: 47, endPoint x: 143, endPoint y: 93, distance: 114.3
click at [143, 92] on div "0 ° Undo Copy Duplicate Duplicate to new slide Delete Setting up your live clas…" at bounding box center [109, 92] width 185 height 158
drag, startPoint x: 38, startPoint y: 45, endPoint x: 142, endPoint y: 89, distance: 112.3
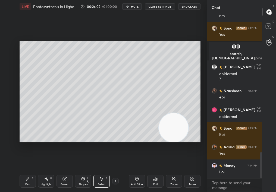
click at [142, 88] on div "0 ° Undo Copy Duplicate Duplicate to new slide Delete Setting up your live clas…" at bounding box center [109, 92] width 185 height 158
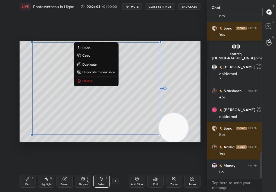
drag, startPoint x: 29, startPoint y: 43, endPoint x: 184, endPoint y: 134, distance: 180.0
click at [184, 134] on div "0 ° Undo Copy Duplicate Duplicate to new slide Delete Setting up your live clas…" at bounding box center [110, 92] width 181 height 102
click at [188, 110] on div "0 ° Undo Copy Duplicate Duplicate to new slide Delete" at bounding box center [110, 92] width 181 height 102
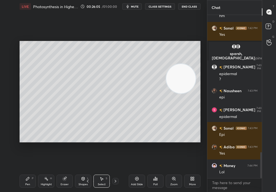
drag, startPoint x: 180, startPoint y: 96, endPoint x: 185, endPoint y: 36, distance: 60.0
click at [185, 36] on div "0 ° Undo Copy Duplicate Duplicate to new slide Delete Setting up your live clas…" at bounding box center [109, 92] width 185 height 158
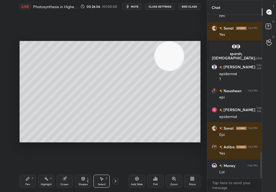
drag, startPoint x: 184, startPoint y: 58, endPoint x: 158, endPoint y: 53, distance: 26.6
click at [171, 50] on video at bounding box center [169, 56] width 29 height 29
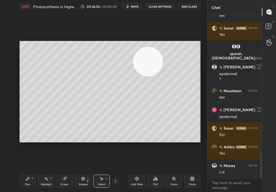
drag, startPoint x: 158, startPoint y: 53, endPoint x: 15, endPoint y: 99, distance: 150.5
click at [14, 99] on div "1 2 3 4 5 6 7 C X Z C X Z E E Erase all H H LIVE Photosynthesis in Higher Plant…" at bounding box center [101, 96] width 203 height 192
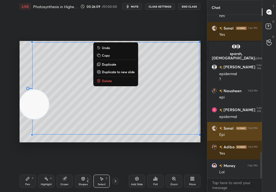
drag, startPoint x: 36, startPoint y: 45, endPoint x: 209, endPoint y: 140, distance: 197.1
click at [209, 140] on div "1 2 3 4 5 6 7 C X Z C X Z E E Erase all H H LIVE Photosynthesis in Higher Plant…" at bounding box center [138, 96] width 276 height 192
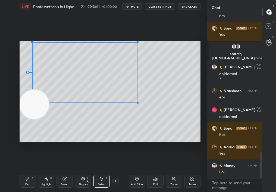
drag, startPoint x: 199, startPoint y: 134, endPoint x: 137, endPoint y: 102, distance: 69.6
click at [137, 102] on div at bounding box center [138, 103] width 2 height 2
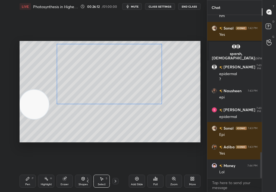
drag, startPoint x: 110, startPoint y: 93, endPoint x: 134, endPoint y: 94, distance: 24.2
click at [134, 95] on div "0 ° Undo Copy Duplicate Duplicate to new slide Delete" at bounding box center [110, 92] width 181 height 102
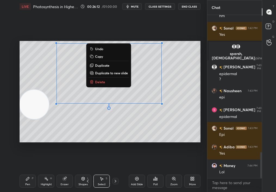
click at [105, 121] on div "0 ° Undo Copy Duplicate Duplicate to new slide Delete" at bounding box center [110, 92] width 181 height 102
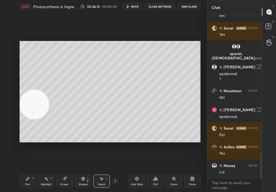
click at [24, 172] on div "Pen P" at bounding box center [28, 181] width 16 height 13
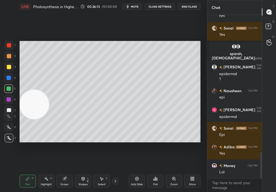
click at [24, 172] on div "Pen P" at bounding box center [28, 181] width 16 height 13
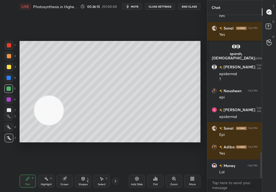
drag, startPoint x: 44, startPoint y: 115, endPoint x: 136, endPoint y: 118, distance: 92.1
click at [64, 118] on video at bounding box center [48, 110] width 29 height 29
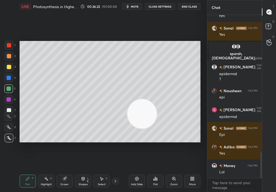
click at [45, 172] on div "Highlight" at bounding box center [46, 184] width 11 height 3
click at [140, 172] on div "Add Slide" at bounding box center [137, 181] width 16 height 13
click at [27, 172] on icon at bounding box center [27, 178] width 3 height 3
click at [28, 172] on icon at bounding box center [28, 179] width 4 height 4
drag, startPoint x: 65, startPoint y: 153, endPoint x: 42, endPoint y: 166, distance: 27.0
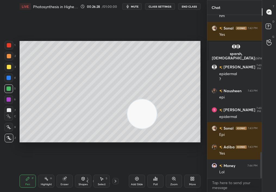
click at [39, 167] on div "Setting up your live class Poll for secs No correct answer Start poll" at bounding box center [109, 92] width 185 height 158
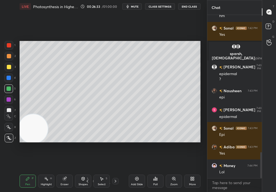
click at [45, 172] on div "Highlight H" at bounding box center [46, 181] width 16 height 13
click at [47, 172] on div "Highlight" at bounding box center [46, 184] width 11 height 3
click at [46, 172] on div "Highlight" at bounding box center [46, 184] width 11 height 3
click at [33, 172] on div "Pen P" at bounding box center [28, 181] width 16 height 13
click at [29, 172] on div "Pen P" at bounding box center [28, 181] width 16 height 13
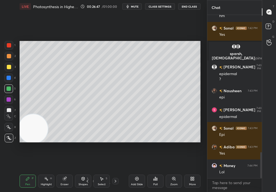
click at [9, 111] on div "C" at bounding box center [10, 115] width 12 height 11
click at [8, 109] on div at bounding box center [9, 110] width 4 height 4
click at [9, 108] on div at bounding box center [9, 110] width 9 height 9
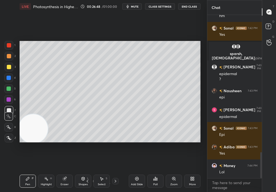
click at [8, 107] on div at bounding box center [9, 110] width 9 height 9
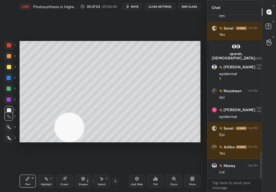
drag, startPoint x: 62, startPoint y: 124, endPoint x: 213, endPoint y: 114, distance: 151.1
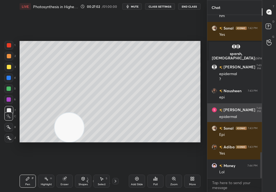
click at [215, 113] on div "1 2 3 4 5 6 7 C X Z C X Z E E Erase all H H LIVE Photosynthesis in Higher Plant…" at bounding box center [138, 96] width 276 height 192
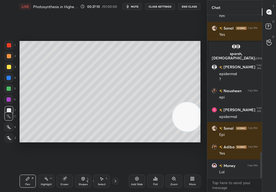
click at [46, 172] on div "Highlight" at bounding box center [46, 184] width 11 height 3
click at [46, 172] on div "Highlight H" at bounding box center [46, 181] width 16 height 13
click at [7, 67] on div at bounding box center [9, 67] width 4 height 4
click at [8, 89] on div at bounding box center [9, 89] width 4 height 4
click at [26, 172] on div "Pen P" at bounding box center [28, 181] width 16 height 13
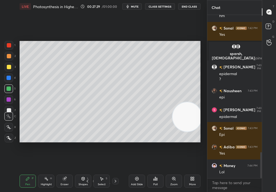
click at [26, 172] on div "Pen" at bounding box center [27, 184] width 5 height 3
click at [10, 108] on div at bounding box center [9, 110] width 9 height 9
click at [9, 109] on div at bounding box center [9, 110] width 4 height 4
click at [9, 110] on div "1 2 3 4 5 6 7 C X Z C X Z E E Erase all H H" at bounding box center [8, 92] width 17 height 102
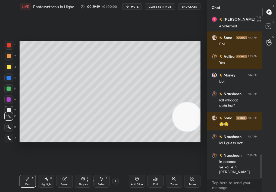
scroll to position [975, 0]
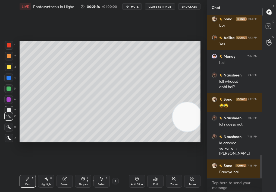
click at [108, 171] on div "LIVE Photosynthesis in Higher Plants-III 00:29:26 / 01:00:00 mute CLASS SETTING…" at bounding box center [109, 96] width 185 height 192
click at [117, 172] on icon at bounding box center [115, 181] width 4 height 4
click at [103, 172] on div "Select S" at bounding box center [101, 181] width 16 height 13
click at [101, 172] on div "Select S" at bounding box center [101, 181] width 16 height 13
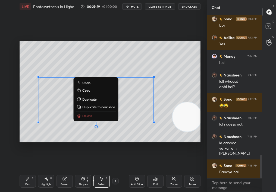
drag, startPoint x: 56, startPoint y: 70, endPoint x: 208, endPoint y: 185, distance: 190.6
click at [209, 172] on div "1 2 3 4 5 6 7 C X Z C X Z E E Erase all H H LIVE Photosynthesis in Higher Plant…" at bounding box center [138, 96] width 276 height 192
click at [96, 116] on button "Delete" at bounding box center [96, 116] width 40 height 7
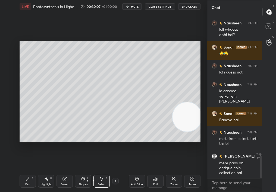
scroll to position [1045, 0]
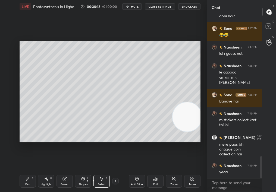
click at [51, 172] on div "Highlight H" at bounding box center [46, 181] width 16 height 13
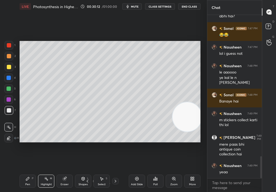
click at [47, 172] on div "Highlight H" at bounding box center [46, 181] width 16 height 13
click at [46, 172] on div "Highlight H" at bounding box center [46, 181] width 16 height 13
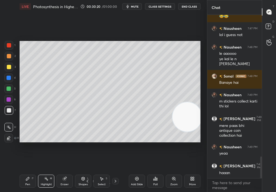
click at [29, 172] on div "Pen P" at bounding box center [28, 181] width 16 height 13
click at [26, 172] on div "Pen" at bounding box center [27, 184] width 5 height 3
click at [177, 172] on div "Zoom" at bounding box center [174, 181] width 16 height 13
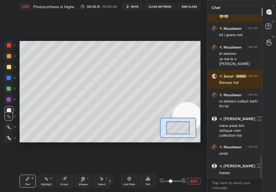
click at [174, 172] on span at bounding box center [173, 181] width 16 height 8
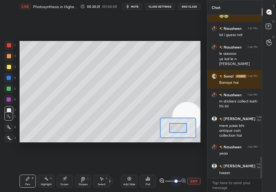
drag, startPoint x: 175, startPoint y: 183, endPoint x: 191, endPoint y: 180, distance: 16.4
click at [191, 172] on div "EXIT" at bounding box center [179, 181] width 41 height 7
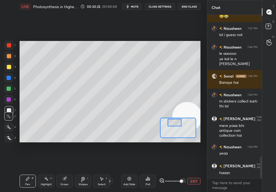
drag, startPoint x: 180, startPoint y: 127, endPoint x: 178, endPoint y: 122, distance: 5.2
click at [178, 122] on div at bounding box center [175, 123] width 14 height 8
click at [8, 99] on div at bounding box center [9, 100] width 4 height 4
click at [8, 98] on div at bounding box center [9, 100] width 4 height 4
click at [8, 89] on div at bounding box center [9, 89] width 4 height 4
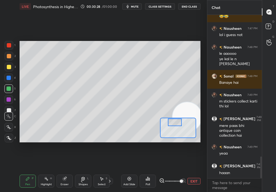
click at [8, 87] on div at bounding box center [9, 89] width 4 height 4
click at [10, 76] on div at bounding box center [9, 78] width 4 height 4
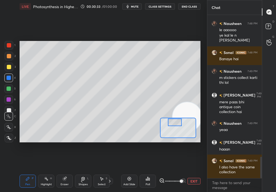
click at [177, 126] on div at bounding box center [175, 123] width 14 height 8
click at [9, 109] on div at bounding box center [9, 110] width 4 height 4
click at [10, 109] on div at bounding box center [9, 110] width 4 height 4
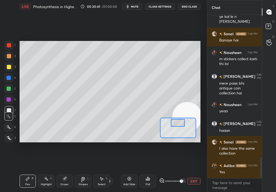
click at [189, 172] on button "EXIT" at bounding box center [193, 181] width 13 height 7
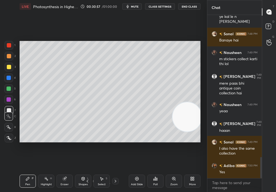
click at [50, 172] on div "Highlight H" at bounding box center [46, 181] width 16 height 13
click at [47, 172] on div "Highlight H" at bounding box center [46, 181] width 16 height 13
click at [50, 172] on div "Highlight H" at bounding box center [46, 181] width 16 height 13
click at [8, 58] on div at bounding box center [9, 56] width 9 height 9
click at [10, 59] on div at bounding box center [9, 56] width 9 height 9
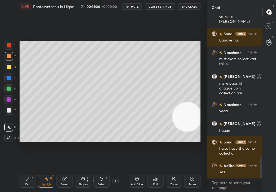
click at [11, 60] on div "2" at bounding box center [10, 57] width 11 height 11
click at [21, 172] on div "Pen P" at bounding box center [28, 181] width 16 height 13
click at [24, 172] on div "Pen P" at bounding box center [28, 181] width 16 height 13
click at [5, 140] on div at bounding box center [9, 138] width 9 height 9
click at [8, 139] on icon at bounding box center [9, 138] width 5 height 4
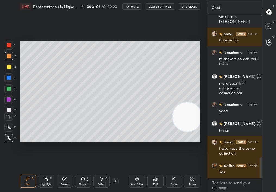
click at [8, 140] on icon at bounding box center [9, 138] width 5 height 4
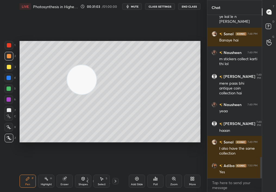
drag, startPoint x: 191, startPoint y: 114, endPoint x: 26, endPoint y: 48, distance: 178.0
click at [67, 65] on video at bounding box center [81, 79] width 29 height 29
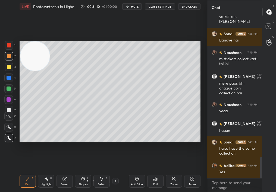
click at [117, 172] on icon at bounding box center [115, 181] width 4 height 4
click at [88, 172] on icon at bounding box center [87, 181] width 4 height 4
click at [87, 172] on icon at bounding box center [87, 181] width 4 height 4
click at [89, 172] on icon at bounding box center [87, 181] width 4 height 4
click at [88, 172] on icon at bounding box center [87, 181] width 4 height 4
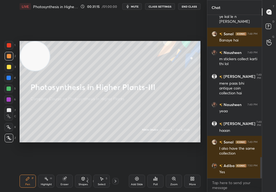
click at [115, 172] on icon at bounding box center [115, 181] width 4 height 4
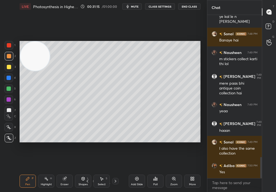
click at [116, 172] on icon at bounding box center [115, 181] width 4 height 4
click at [117, 172] on icon at bounding box center [115, 181] width 4 height 4
click at [87, 172] on icon at bounding box center [87, 181] width 4 height 4
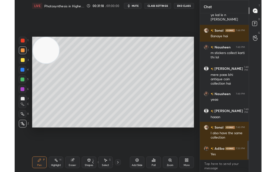
scroll to position [1130, 0]
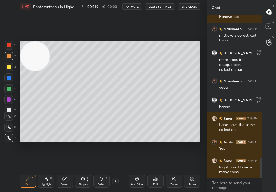
click at [116, 172] on icon at bounding box center [115, 181] width 4 height 4
click at [89, 172] on icon at bounding box center [87, 181] width 4 height 4
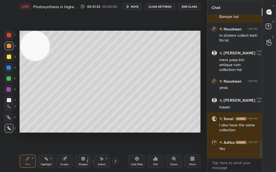
scroll to position [27023, 26975]
type textarea "x"
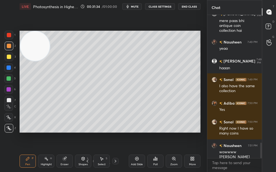
scroll to position [1188, 0]
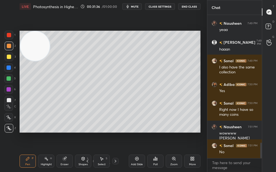
click at [114, 160] on icon at bounding box center [115, 161] width 4 height 4
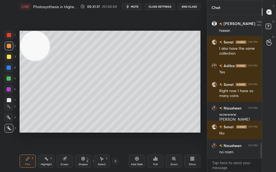
click at [87, 161] on icon at bounding box center [87, 161] width 4 height 4
drag, startPoint x: 193, startPoint y: 162, endPoint x: 192, endPoint y: 159, distance: 4.0
click at [192, 159] on div "More" at bounding box center [192, 161] width 16 height 13
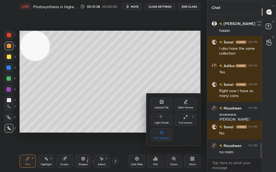
click at [161, 106] on div "Upload File" at bounding box center [162, 104] width 22 height 13
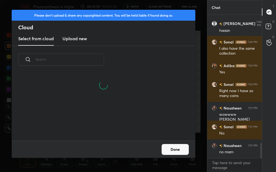
click at [72, 59] on input "text" at bounding box center [70, 59] width 68 height 23
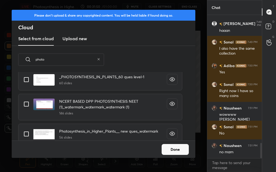
scroll to position [90, 0]
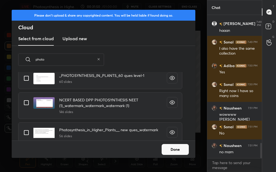
type input "photo"
click at [28, 100] on input "grid" at bounding box center [26, 102] width 11 height 11
checkbox input "true"
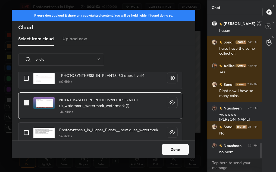
click at [178, 147] on button "Done" at bounding box center [175, 149] width 27 height 11
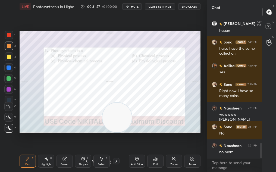
drag, startPoint x: 44, startPoint y: 55, endPoint x: 124, endPoint y: 130, distance: 109.0
click at [124, 130] on video at bounding box center [116, 117] width 29 height 29
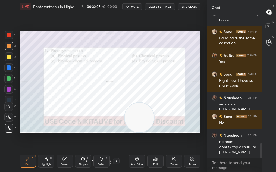
drag, startPoint x: 141, startPoint y: 119, endPoint x: 183, endPoint y: 133, distance: 44.4
click at [184, 134] on div "Setting up your live class Poll for secs No correct answer Start poll" at bounding box center [109, 81] width 185 height 137
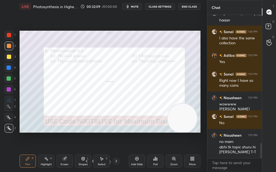
click at [137, 5] on span "mute" at bounding box center [135, 7] width 8 height 4
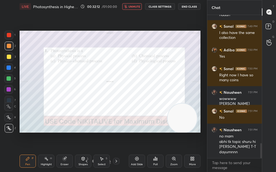
click at [134, 4] on button "unmute" at bounding box center [132, 6] width 20 height 7
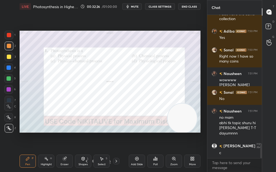
click at [155, 160] on icon at bounding box center [155, 158] width 4 height 4
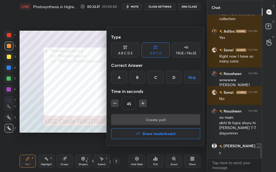
click at [156, 72] on div "C" at bounding box center [155, 77] width 16 height 13
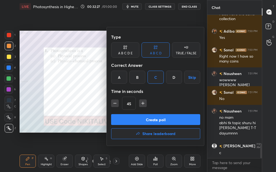
click at [156, 74] on div "C" at bounding box center [155, 77] width 16 height 13
click at [152, 121] on button "Create poll" at bounding box center [155, 119] width 89 height 11
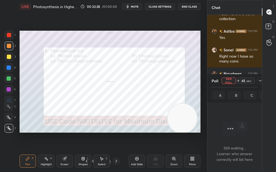
scroll to position [127, 53]
click at [260, 81] on icon at bounding box center [260, 80] width 4 height 4
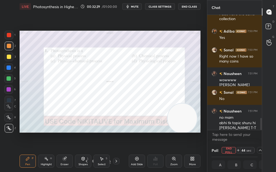
click at [189, 163] on div "More" at bounding box center [192, 164] width 7 height 3
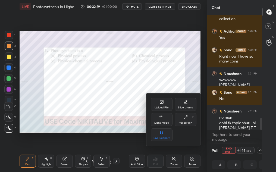
click at [184, 122] on div "Full screen" at bounding box center [186, 122] width 14 height 3
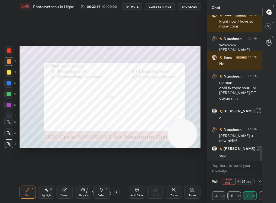
click at [260, 172] on icon at bounding box center [260, 181] width 3 height 2
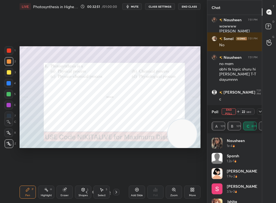
drag, startPoint x: 256, startPoint y: 165, endPoint x: 256, endPoint y: 180, distance: 14.9
click at [256, 172] on div "Nausheen 1s • 4 sparsh 1.2s • 1 [PERSON_NAME] 1.9s • 2 Siya 3.1s • 3 [PERSON_NA…" at bounding box center [234, 168] width 55 height 70
drag, startPoint x: 254, startPoint y: 167, endPoint x: 255, endPoint y: 193, distance: 26.4
click at [255, 172] on div "Nausheen 1s • 4 sparsh 1.2s • 1 [PERSON_NAME] 1.9s • 2 Siya 3.1s • 3 [PERSON_NA…" at bounding box center [235, 198] width 46 height 122
drag, startPoint x: 254, startPoint y: 177, endPoint x: 252, endPoint y: 201, distance: 24.3
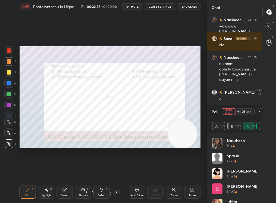
click at [252, 172] on div "Nausheen 1s • 4 sparsh 1.2s • 1 [PERSON_NAME] 1.9s • 2 Siya 3.1s • 3 [PERSON_NA…" at bounding box center [235, 198] width 46 height 122
drag, startPoint x: 255, startPoint y: 179, endPoint x: 254, endPoint y: 198, distance: 18.8
click at [254, 172] on div "Nausheen 1s • 4 sparsh 1.2s • 1 [PERSON_NAME] 1.9s • 2 Siya 3.1s • 3 [PERSON_NA…" at bounding box center [235, 198] width 46 height 122
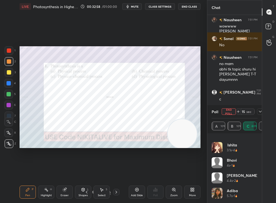
drag, startPoint x: 226, startPoint y: 111, endPoint x: 259, endPoint y: 102, distance: 34.3
click at [259, 102] on div "Chat [PERSON_NAME] 7:50 PM Right now I have so many coins Nausheen 7:51 PM woww…" at bounding box center [234, 101] width 55 height 203
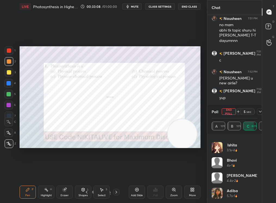
click at [229, 110] on button "End Poll" at bounding box center [229, 111] width 14 height 7
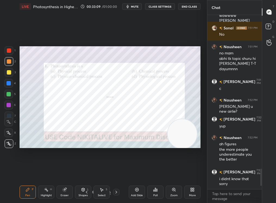
click at [153, 172] on div "Poll" at bounding box center [155, 191] width 16 height 13
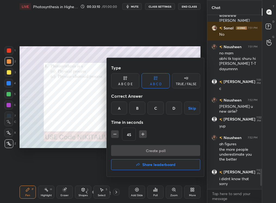
click at [155, 162] on h4 "Share leaderboard" at bounding box center [158, 164] width 33 height 4
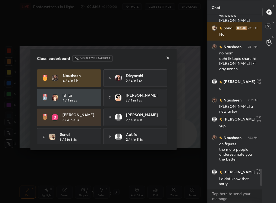
drag, startPoint x: 166, startPoint y: 112, endPoint x: 166, endPoint y: 142, distance: 29.6
click at [166, 141] on div "Nausheen 4 / 4 in 1.1s 6 [PERSON_NAME] 2 / 4 in 1.4s [PERSON_NAME] 4 / 4 in 5s …" at bounding box center [103, 117] width 133 height 96
drag, startPoint x: 166, startPoint y: 128, endPoint x: 167, endPoint y: 146, distance: 18.2
click at [167, 145] on div "Class leaderboard Visible to learners Nausheen 4 / 4 in 1.1s 6 [PERSON_NAME] 2 …" at bounding box center [103, 99] width 146 height 101
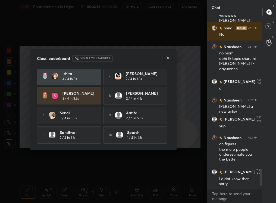
drag, startPoint x: 106, startPoint y: 86, endPoint x: 82, endPoint y: 92, distance: 24.6
click at [78, 95] on div "Nausheen 4 / 4 in 1.1s 6 [PERSON_NAME] 2 / 4 in 1.4s [PERSON_NAME] 4 / 4 in 5s …" at bounding box center [103, 96] width 133 height 96
click at [167, 58] on icon at bounding box center [168, 58] width 4 height 4
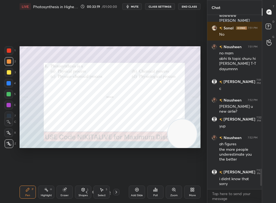
click at [93, 172] on div "Select S" at bounding box center [101, 191] width 16 height 13
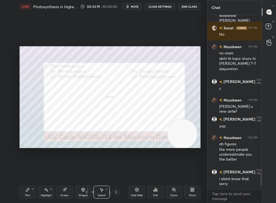
click at [92, 172] on icon at bounding box center [93, 191] width 3 height 3
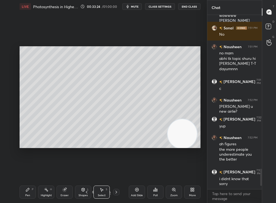
click at [27, 172] on div "Pen P" at bounding box center [28, 191] width 16 height 13
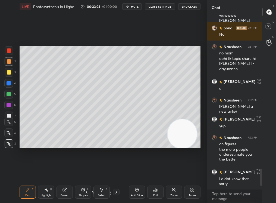
click at [29, 172] on div "Pen" at bounding box center [27, 195] width 5 height 3
click at [116, 172] on icon at bounding box center [116, 192] width 4 height 4
click at [117, 172] on icon at bounding box center [116, 192] width 4 height 4
click at [89, 172] on div "Shapes L" at bounding box center [83, 191] width 16 height 13
click at [88, 172] on icon at bounding box center [86, 192] width 4 height 4
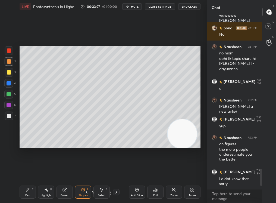
click at [88, 172] on icon at bounding box center [86, 192] width 4 height 4
click at [87, 172] on icon at bounding box center [86, 192] width 4 height 4
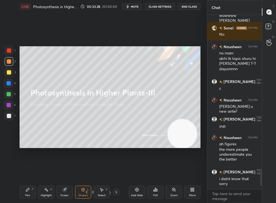
click at [88, 172] on icon at bounding box center [86, 192] width 4 height 4
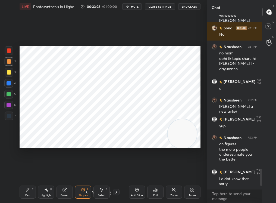
click at [136, 172] on div "Add Slide" at bounding box center [137, 191] width 16 height 13
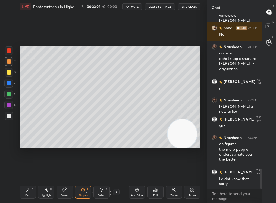
click at [8, 116] on div at bounding box center [9, 116] width 4 height 4
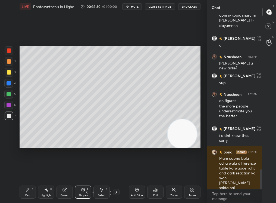
click at [26, 172] on div "Pen" at bounding box center [27, 195] width 5 height 3
click at [196, 119] on video at bounding box center [182, 133] width 29 height 29
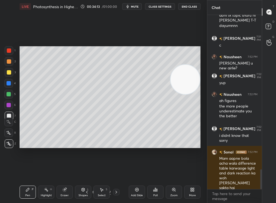
drag, startPoint x: 188, startPoint y: 91, endPoint x: 189, endPoint y: 84, distance: 7.1
click at [189, 83] on video at bounding box center [185, 79] width 29 height 29
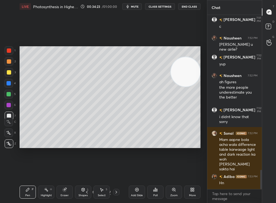
scroll to position [1391, 0]
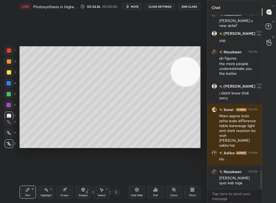
click at [118, 172] on div at bounding box center [116, 191] width 7 height 7
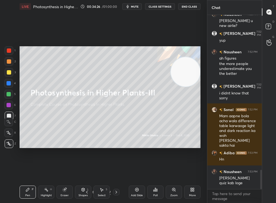
click at [117, 172] on icon at bounding box center [116, 192] width 4 height 4
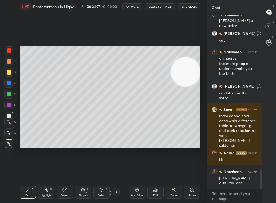
click at [118, 172] on div at bounding box center [116, 191] width 7 height 7
click at [119, 172] on div at bounding box center [116, 191] width 7 height 7
click at [118, 172] on div at bounding box center [116, 191] width 7 height 7
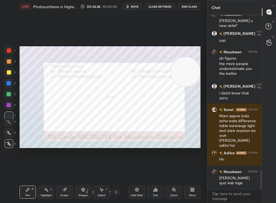
click at [119, 172] on div "7 / 157" at bounding box center [101, 191] width 55 height 7
click at [118, 172] on div at bounding box center [116, 191] width 7 height 7
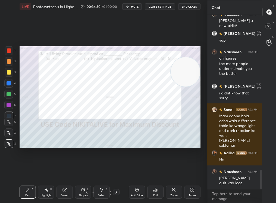
click at [9, 51] on div at bounding box center [9, 50] width 4 height 4
click at [13, 52] on div at bounding box center [9, 50] width 9 height 9
click at [157, 172] on div "Poll" at bounding box center [155, 191] width 16 height 13
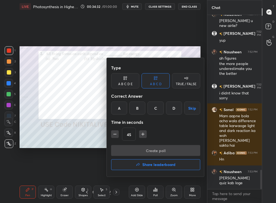
click at [118, 107] on div "A" at bounding box center [119, 107] width 16 height 13
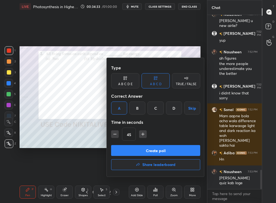
click at [127, 152] on button "Create poll" at bounding box center [155, 150] width 89 height 11
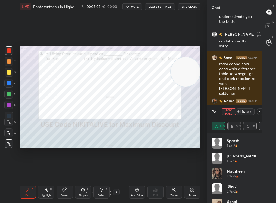
scroll to position [1462, 0]
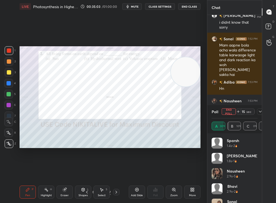
click at [257, 113] on div at bounding box center [260, 111] width 7 height 7
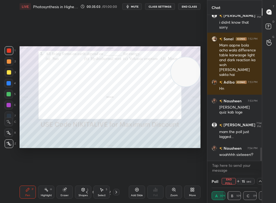
scroll to position [0, 2]
click at [229, 172] on button "End Poll" at bounding box center [229, 181] width 14 height 7
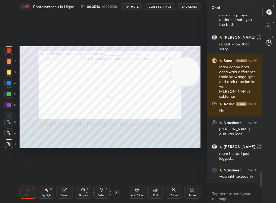
scroll to position [1435, 0]
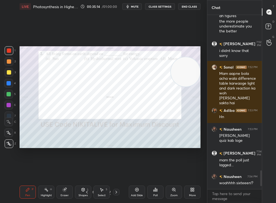
click at [116, 172] on div at bounding box center [116, 191] width 7 height 7
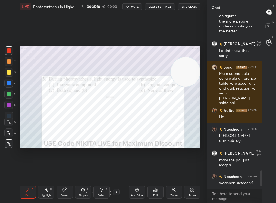
click at [189, 59] on video at bounding box center [185, 71] width 29 height 29
click at [153, 172] on div "Poll" at bounding box center [155, 191] width 16 height 13
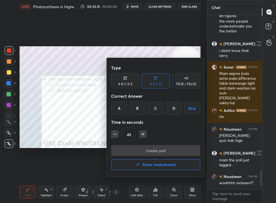
click at [137, 109] on div "B" at bounding box center [137, 107] width 16 height 13
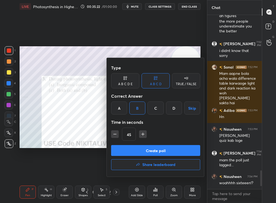
drag, startPoint x: 94, startPoint y: 132, endPoint x: 98, endPoint y: 130, distance: 3.6
click at [98, 131] on div at bounding box center [138, 101] width 276 height 203
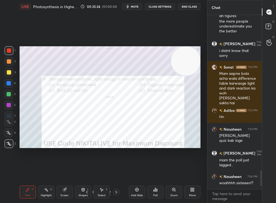
click at [113, 172] on div at bounding box center [116, 191] width 7 height 7
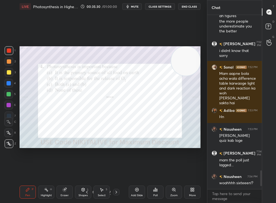
click at [145, 150] on div "Setting up your live class Poll for secs No correct answer Start poll" at bounding box center [109, 97] width 185 height 168
click at [87, 172] on div "Pen P Highlight H Eraser Shapes L Select S 10 / 157 Add Slide Poll Zoom More" at bounding box center [110, 192] width 181 height 22
click at [86, 172] on icon at bounding box center [87, 192] width 4 height 4
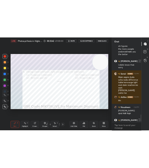
scroll to position [150, 42]
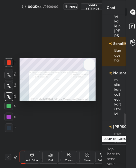
click at [73, 9] on button "mute" at bounding box center [71, 6] width 14 height 7
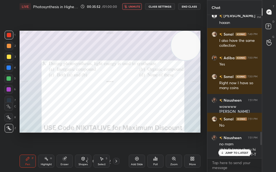
click at [132, 4] on button "unmute" at bounding box center [132, 6] width 20 height 7
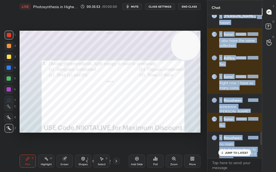
click at [231, 157] on div "[PERSON_NAME] 7:43 PM Yes Money 7:44 PM Lol Nausheen 7:47 PM loll whaaat abhi h…" at bounding box center [234, 86] width 55 height 143
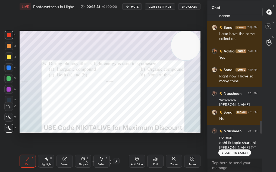
click at [231, 155] on div "JUMP TO LATEST" at bounding box center [234, 152] width 33 height 7
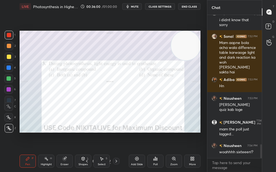
click at [155, 161] on div "Poll" at bounding box center [155, 161] width 16 height 13
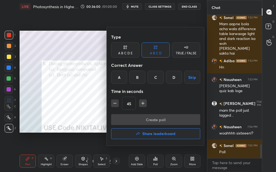
click at [138, 77] on div "B" at bounding box center [137, 77] width 16 height 13
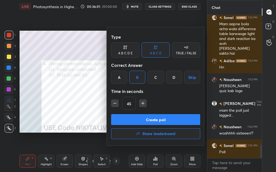
click at [139, 117] on button "Create poll" at bounding box center [155, 119] width 89 height 11
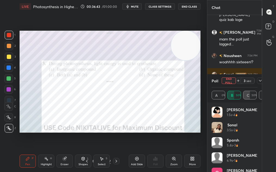
click at [228, 81] on button "End Poll" at bounding box center [229, 80] width 14 height 7
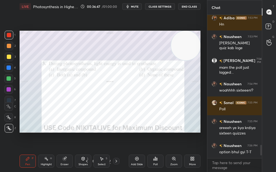
click at [116, 161] on icon at bounding box center [116, 161] width 4 height 4
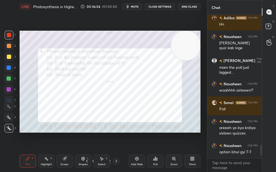
click at [159, 162] on div "Poll" at bounding box center [155, 161] width 16 height 13
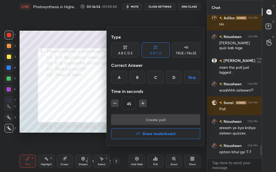
click at [155, 77] on div "C" at bounding box center [155, 77] width 16 height 13
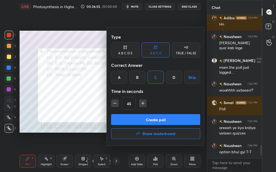
click at [158, 121] on button "Create poll" at bounding box center [155, 119] width 89 height 11
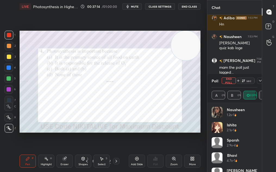
click at [229, 82] on button "End Poll" at bounding box center [229, 80] width 14 height 7
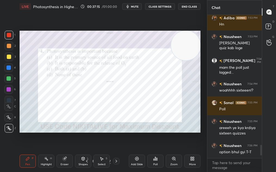
click at [117, 162] on icon at bounding box center [116, 161] width 4 height 4
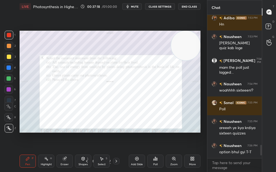
click at [114, 159] on div at bounding box center [116, 161] width 7 height 7
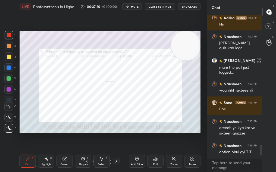
click at [114, 161] on div at bounding box center [116, 161] width 7 height 7
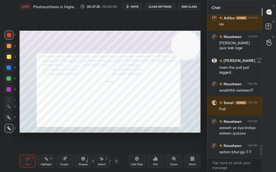
click at [114, 160] on icon at bounding box center [116, 161] width 4 height 4
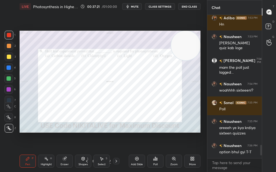
click at [114, 160] on div at bounding box center [116, 161] width 7 height 7
click at [114, 161] on icon at bounding box center [116, 161] width 4 height 4
click at [114, 162] on icon at bounding box center [116, 161] width 4 height 4
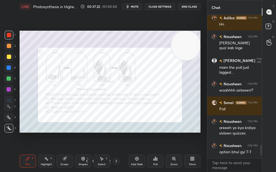
click at [114, 161] on icon at bounding box center [116, 161] width 4 height 4
click at [114, 162] on icon at bounding box center [116, 161] width 4 height 4
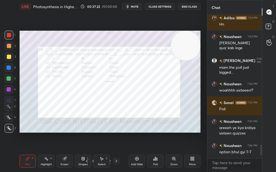
click at [114, 162] on icon at bounding box center [116, 161] width 4 height 4
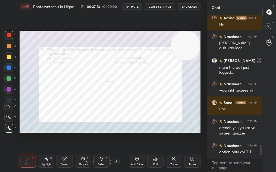
click at [114, 162] on icon at bounding box center [116, 161] width 4 height 4
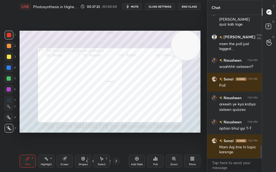
click at [114, 163] on icon at bounding box center [116, 161] width 4 height 4
click at [114, 162] on div at bounding box center [116, 161] width 7 height 7
click at [114, 163] on icon at bounding box center [116, 161] width 4 height 4
click at [114, 163] on div at bounding box center [116, 161] width 7 height 7
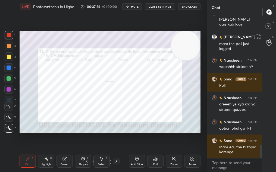
click at [114, 164] on div at bounding box center [116, 161] width 7 height 7
click at [112, 165] on div "Pen P Highlight H Eraser Shapes L Select S 32 / 157 Add Slide Poll Zoom More" at bounding box center [110, 161] width 181 height 22
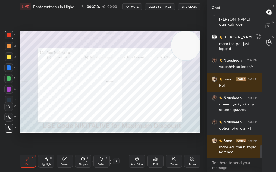
click at [113, 165] on div "Pen P Highlight H Eraser Shapes L Select S 32 / 157 Add Slide Poll Zoom More" at bounding box center [110, 161] width 181 height 22
click at [115, 162] on icon at bounding box center [116, 161] width 4 height 4
click at [116, 162] on icon at bounding box center [116, 161] width 4 height 4
click at [117, 162] on icon at bounding box center [116, 161] width 4 height 4
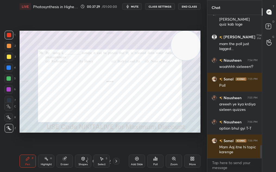
click at [86, 161] on icon at bounding box center [87, 161] width 4 height 4
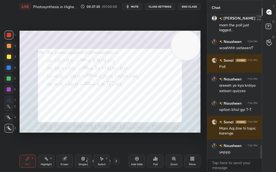
click at [116, 164] on div "Pen P Highlight H Eraser Shapes L Select S 35 / 157 Add Slide Poll Zoom More" at bounding box center [110, 161] width 181 height 22
click at [116, 163] on div at bounding box center [116, 161] width 7 height 7
click at [117, 163] on div at bounding box center [116, 161] width 7 height 7
click at [117, 163] on icon at bounding box center [116, 161] width 4 height 4
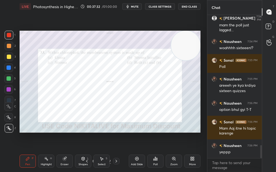
click at [117, 164] on div at bounding box center [116, 161] width 7 height 7
click at [116, 164] on div at bounding box center [116, 161] width 7 height 7
click at [116, 164] on div "Pen P Highlight H Eraser Shapes L Select S 41 / 157 Add Slide Poll Zoom More" at bounding box center [110, 161] width 181 height 22
click at [115, 165] on div "Pen P Highlight H Eraser Shapes L Select S 41 / 157 Add Slide Poll Zoom More" at bounding box center [110, 161] width 181 height 22
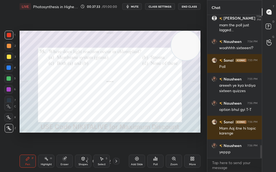
click at [115, 165] on div "Pen P Highlight H Eraser Shapes L Select S 41 / 157 Add Slide Poll Zoom More" at bounding box center [110, 161] width 181 height 22
click at [116, 164] on div "Pen P Highlight H Eraser Shapes L Select S 41 / 157 Add Slide Poll Zoom More" at bounding box center [110, 161] width 181 height 22
click at [117, 161] on icon at bounding box center [116, 161] width 4 height 4
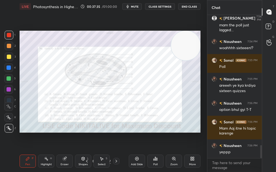
click at [117, 161] on icon at bounding box center [116, 161] width 4 height 4
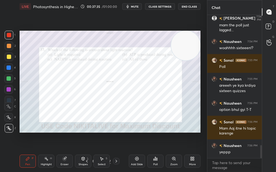
click at [117, 162] on icon at bounding box center [116, 161] width 4 height 4
click at [117, 163] on icon at bounding box center [116, 161] width 4 height 4
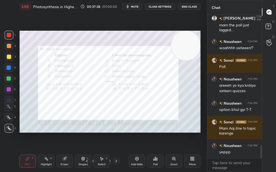
click at [85, 161] on icon at bounding box center [87, 161] width 4 height 4
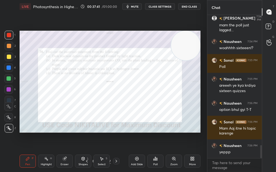
click at [140, 159] on div "Add Slide" at bounding box center [137, 161] width 16 height 13
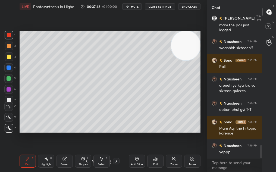
click at [12, 128] on div at bounding box center [9, 128] width 9 height 9
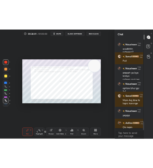
scroll to position [27027, 27067]
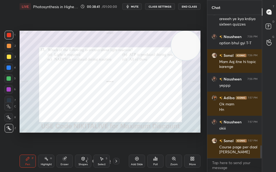
drag, startPoint x: 192, startPoint y: 73, endPoint x: 187, endPoint y: 108, distance: 35.8
click at [186, 60] on video at bounding box center [185, 45] width 29 height 29
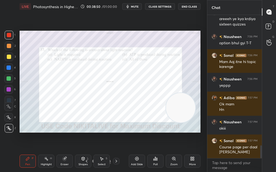
click at [162, 161] on div "Poll" at bounding box center [155, 161] width 16 height 13
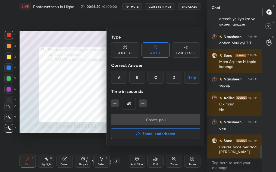
click at [174, 76] on div "D" at bounding box center [174, 77] width 16 height 13
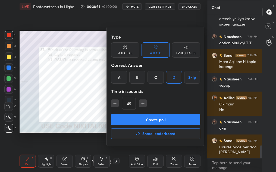
click at [170, 120] on button "Create poll" at bounding box center [155, 119] width 89 height 11
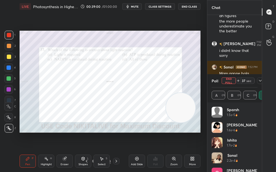
click at [92, 161] on icon at bounding box center [93, 160] width 3 height 3
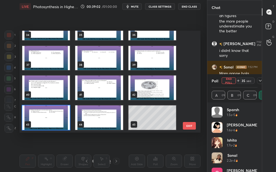
drag, startPoint x: 190, startPoint y: 52, endPoint x: 189, endPoint y: 43, distance: 9.5
click at [189, 43] on div "31 32 33 34 35 36 37 38 39 40 41 42 43 44 45 EXIT" at bounding box center [110, 82] width 181 height 102
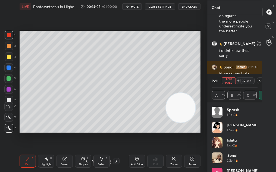
click at [88, 161] on icon at bounding box center [86, 161] width 4 height 4
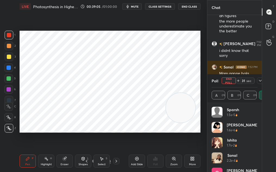
click at [87, 160] on icon at bounding box center [86, 161] width 4 height 4
click at [114, 161] on div at bounding box center [116, 161] width 7 height 7
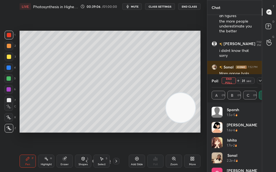
click at [115, 161] on icon at bounding box center [116, 161] width 4 height 4
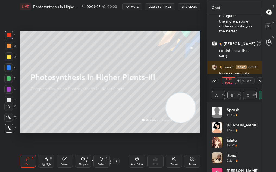
click at [118, 161] on icon at bounding box center [116, 161] width 4 height 4
click at [118, 160] on div at bounding box center [116, 161] width 7 height 7
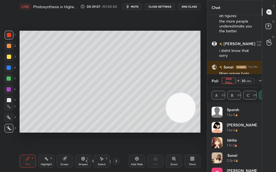
click at [99, 166] on div "Select S" at bounding box center [101, 161] width 16 height 13
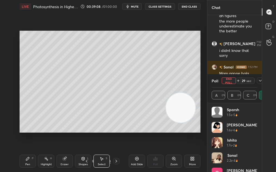
click at [86, 160] on icon at bounding box center [86, 161] width 4 height 4
click at [193, 161] on div "More" at bounding box center [192, 161] width 16 height 13
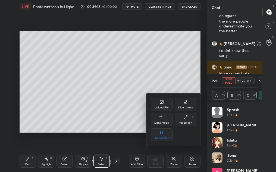
click at [186, 119] on icon at bounding box center [185, 117] width 4 height 4
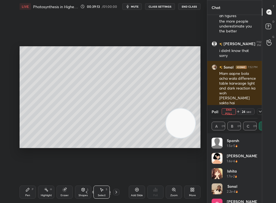
click at [227, 111] on button "End Poll" at bounding box center [229, 111] width 14 height 7
type textarea "x"
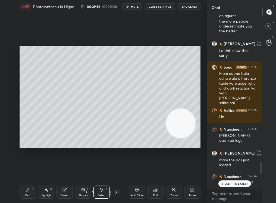
click at [25, 172] on div "Pen P Highlight H Eraser Shapes L Select S 4 / 158 Add Slide Poll Zoom More" at bounding box center [110, 192] width 181 height 22
click at [27, 172] on icon at bounding box center [27, 189] width 3 height 3
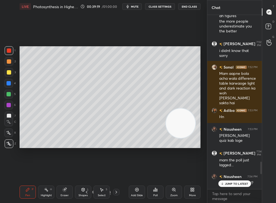
click at [230, 172] on p "JUMP TO LATEST" at bounding box center [236, 183] width 23 height 3
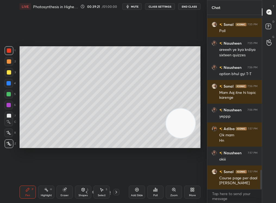
click at [102, 172] on icon at bounding box center [101, 189] width 4 height 4
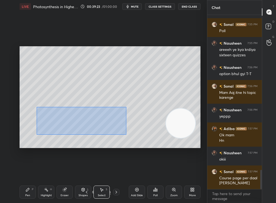
drag, startPoint x: 48, startPoint y: 109, endPoint x: 129, endPoint y: 145, distance: 88.8
click at [129, 145] on div "0 ° Undo Copy Duplicate Duplicate to new slide Delete" at bounding box center [110, 97] width 181 height 102
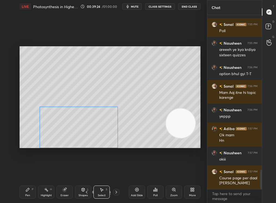
drag, startPoint x: 100, startPoint y: 122, endPoint x: 102, endPoint y: 117, distance: 5.0
click at [102, 118] on div "0 ° Undo Copy Duplicate Duplicate to new slide Delete" at bounding box center [110, 97] width 181 height 102
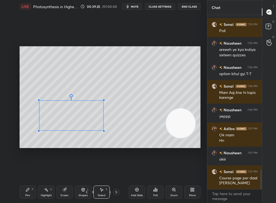
drag, startPoint x: 114, startPoint y: 139, endPoint x: 102, endPoint y: 130, distance: 15.1
click at [103, 130] on div at bounding box center [104, 131] width 2 height 2
drag, startPoint x: 88, startPoint y: 121, endPoint x: 90, endPoint y: 128, distance: 7.2
click at [90, 128] on div "0 ° Undo Copy Duplicate Duplicate to new slide Delete" at bounding box center [110, 97] width 181 height 102
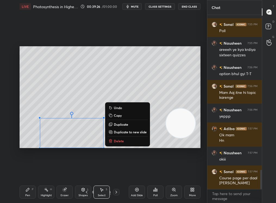
click at [109, 96] on div "0 ° Undo Copy Duplicate Duplicate to new slide Delete" at bounding box center [110, 97] width 181 height 102
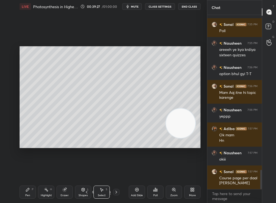
click at [30, 172] on div "Pen P" at bounding box center [28, 191] width 16 height 13
click at [24, 172] on div "Pen P" at bounding box center [28, 191] width 16 height 13
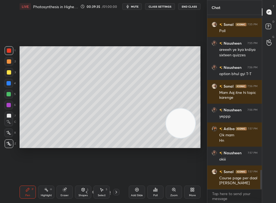
click at [9, 115] on div at bounding box center [9, 116] width 4 height 4
click at [8, 115] on div "1 2 3 4 5 6 7 C X Z C X Z E E Erase all H H" at bounding box center [8, 97] width 17 height 102
click at [67, 172] on div "Eraser" at bounding box center [64, 191] width 16 height 13
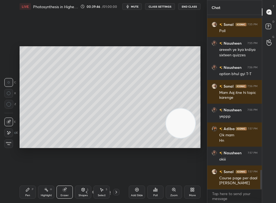
click at [24, 172] on div "Pen P" at bounding box center [28, 191] width 16 height 13
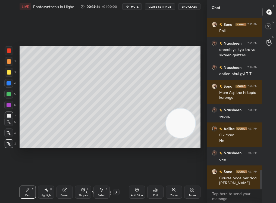
click at [24, 172] on div "Pen P" at bounding box center [28, 191] width 16 height 13
click at [65, 172] on div "Eraser" at bounding box center [64, 191] width 16 height 13
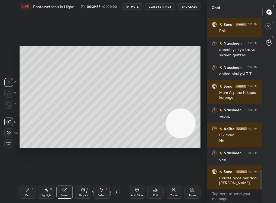
click at [24, 172] on div "Pen P" at bounding box center [28, 191] width 16 height 13
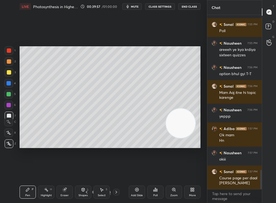
click at [24, 172] on div "Pen P" at bounding box center [28, 191] width 16 height 13
click at [63, 172] on div "Eraser" at bounding box center [65, 195] width 8 height 3
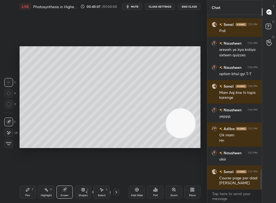
click at [26, 172] on div "Pen" at bounding box center [27, 195] width 5 height 3
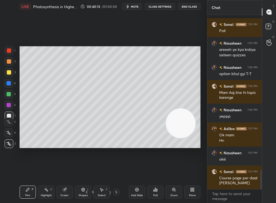
scroll to position [1410, 0]
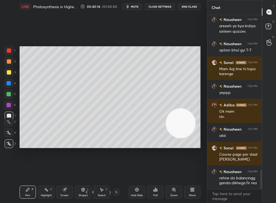
click at [46, 172] on div "Highlight" at bounding box center [46, 195] width 11 height 3
click at [44, 172] on div "Highlight" at bounding box center [46, 195] width 11 height 3
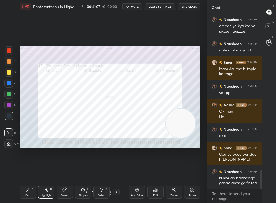
click at [142, 172] on div "Add Slide" at bounding box center [137, 191] width 16 height 13
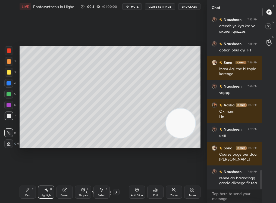
click at [177, 172] on div "Zoom" at bounding box center [173, 195] width 7 height 3
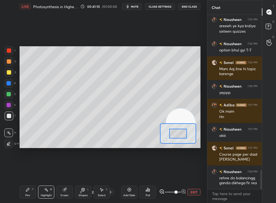
click at [199, 172] on div "Add Slide Poll EXIT" at bounding box center [160, 192] width 79 height 30
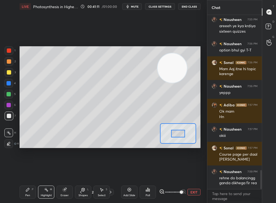
drag, startPoint x: 183, startPoint y: 100, endPoint x: 176, endPoint y: 54, distance: 46.4
click at [176, 54] on video at bounding box center [172, 67] width 29 height 29
click at [199, 172] on button "EXIT" at bounding box center [193, 191] width 13 height 7
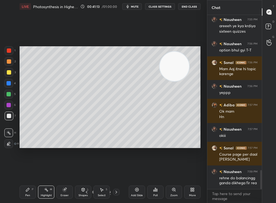
click at [117, 172] on icon at bounding box center [116, 192] width 4 height 4
click at [118, 172] on icon at bounding box center [116, 192] width 4 height 4
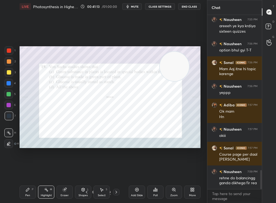
click at [116, 172] on icon at bounding box center [116, 192] width 4 height 4
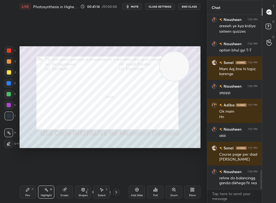
click at [117, 172] on icon at bounding box center [116, 192] width 4 height 4
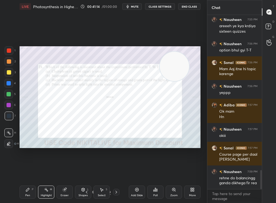
click at [92, 172] on icon at bounding box center [93, 191] width 3 height 3
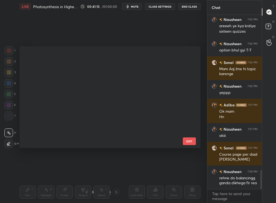
scroll to position [100, 178]
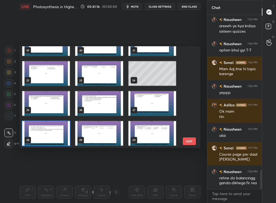
drag, startPoint x: 187, startPoint y: 65, endPoint x: 188, endPoint y: 49, distance: 16.3
click at [188, 49] on div "19 20 21 22 23 24 25 26 27 28 29 30 31 32 33 34 35 36" at bounding box center [105, 97] width 171 height 102
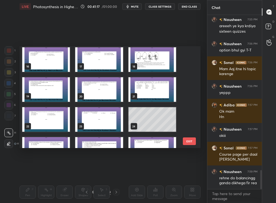
scroll to position [0, 0]
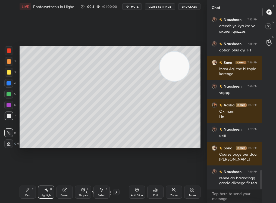
click at [120, 172] on div "2 / 159" at bounding box center [101, 191] width 55 height 7
click at [116, 172] on icon at bounding box center [116, 192] width 4 height 4
click at [116, 172] on icon at bounding box center [116, 191] width 2 height 3
click at [116, 172] on icon at bounding box center [116, 192] width 4 height 4
click at [117, 172] on icon at bounding box center [116, 192] width 4 height 4
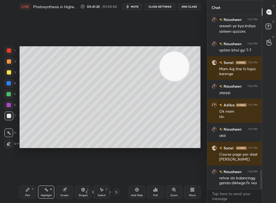
click at [117, 172] on icon at bounding box center [116, 192] width 4 height 4
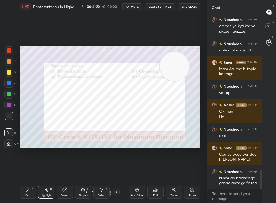
click at [117, 172] on icon at bounding box center [116, 192] width 4 height 4
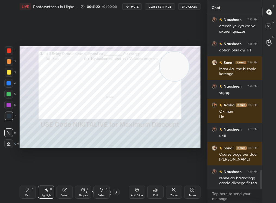
click at [117, 172] on icon at bounding box center [116, 192] width 4 height 4
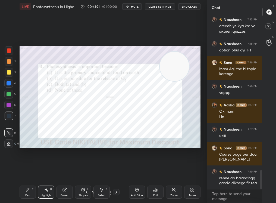
click at [134, 172] on div "Add Slide" at bounding box center [137, 191] width 16 height 13
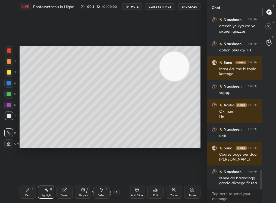
click at [192, 172] on icon at bounding box center [192, 189] width 4 height 4
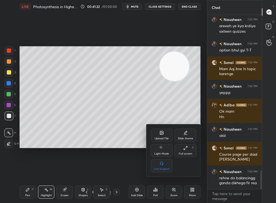
click at [159, 136] on div "Upload File" at bounding box center [162, 134] width 22 height 13
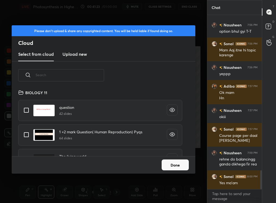
scroll to position [67, 174]
click at [60, 72] on input "text" at bounding box center [70, 74] width 68 height 23
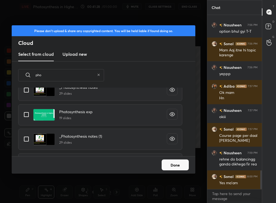
scroll to position [88, 0]
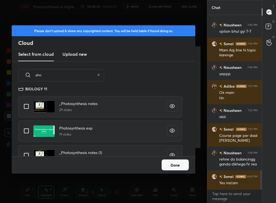
type input "pho"
click at [23, 105] on input "grid" at bounding box center [26, 105] width 11 height 11
checkbox input "true"
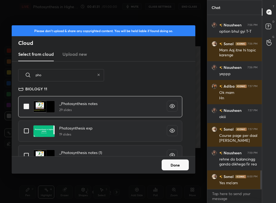
click at [178, 160] on button "Done" at bounding box center [175, 164] width 27 height 11
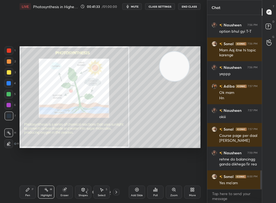
click at [117, 172] on icon at bounding box center [116, 192] width 4 height 4
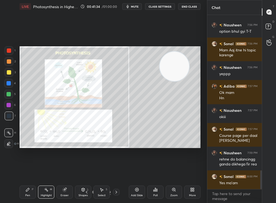
click at [114, 172] on div at bounding box center [116, 191] width 7 height 7
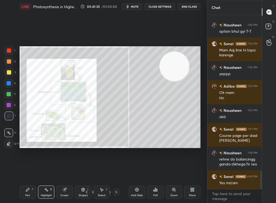
click at [116, 172] on icon at bounding box center [116, 192] width 4 height 4
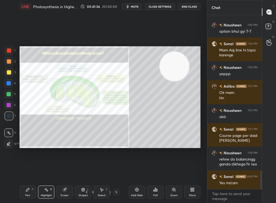
click at [89, 172] on icon at bounding box center [86, 192] width 4 height 4
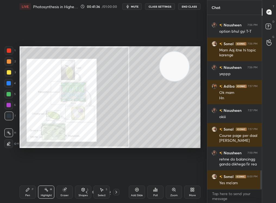
click at [168, 172] on div "Zoom" at bounding box center [174, 191] width 16 height 13
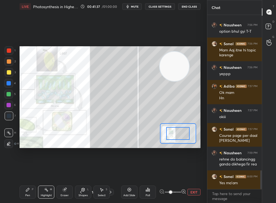
click at [169, 172] on span at bounding box center [170, 191] width 3 height 3
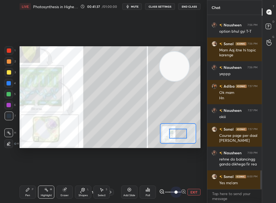
drag, startPoint x: 175, startPoint y: 190, endPoint x: 199, endPoint y: 186, distance: 23.9
click at [198, 172] on div "Add Slide Poll EXIT" at bounding box center [160, 192] width 79 height 30
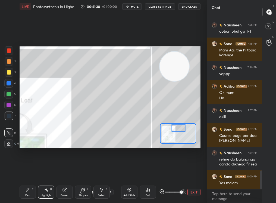
click at [173, 125] on div at bounding box center [178, 133] width 36 height 20
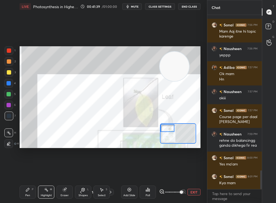
click at [172, 129] on div at bounding box center [168, 128] width 14 height 8
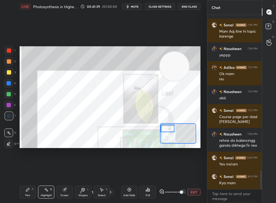
click at [52, 172] on div "Highlight H" at bounding box center [46, 191] width 16 height 13
click at [65, 172] on div "Eraser" at bounding box center [64, 191] width 16 height 13
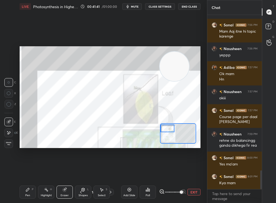
click at [36, 172] on div "Pen P Highlight H Eraser Shapes L Select S" at bounding box center [45, 191] width 51 height 13
click at [49, 172] on div "Highlight" at bounding box center [46, 195] width 11 height 3
click at [41, 172] on div "Highlight H" at bounding box center [46, 191] width 16 height 13
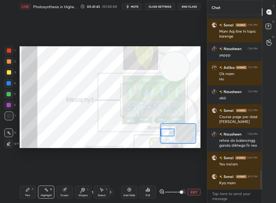
click at [172, 136] on div at bounding box center [168, 132] width 14 height 8
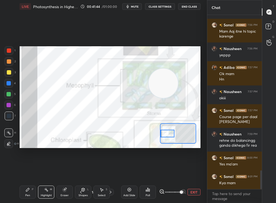
drag, startPoint x: 163, startPoint y: 83, endPoint x: 106, endPoint y: 131, distance: 74.6
click at [149, 98] on video at bounding box center [163, 82] width 29 height 29
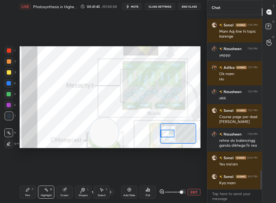
click at [8, 67] on div "2" at bounding box center [10, 62] width 11 height 11
click at [5, 62] on div at bounding box center [9, 61] width 9 height 9
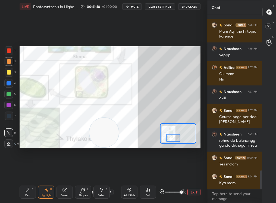
drag, startPoint x: 174, startPoint y: 136, endPoint x: 168, endPoint y: 133, distance: 7.2
click at [168, 134] on div at bounding box center [173, 138] width 14 height 8
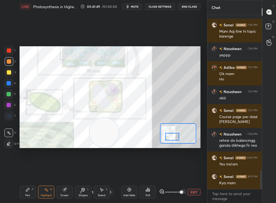
click at [165, 172] on span at bounding box center [173, 192] width 16 height 8
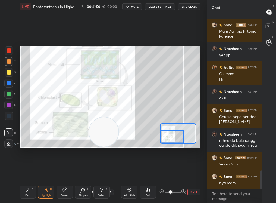
drag, startPoint x: 104, startPoint y: 141, endPoint x: 172, endPoint y: 103, distance: 78.2
click at [118, 117] on video at bounding box center [103, 131] width 29 height 29
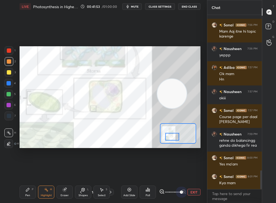
drag, startPoint x: 190, startPoint y: 191, endPoint x: 194, endPoint y: 191, distance: 3.3
click at [193, 172] on div "EXIT" at bounding box center [179, 191] width 41 height 7
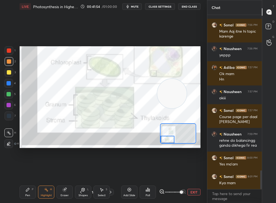
drag, startPoint x: 175, startPoint y: 134, endPoint x: 171, endPoint y: 140, distance: 7.1
click at [171, 140] on div at bounding box center [168, 140] width 14 height 8
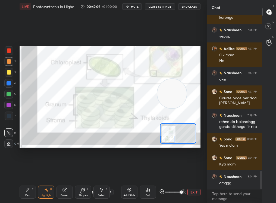
click at [192, 172] on button "EXIT" at bounding box center [193, 191] width 13 height 7
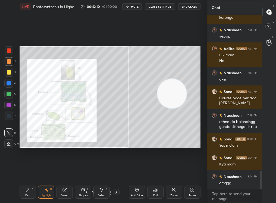
click at [175, 172] on div "Zoom" at bounding box center [174, 191] width 16 height 13
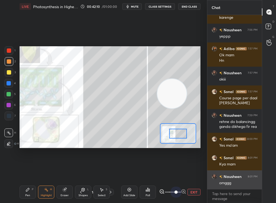
click at [208, 172] on div "1 2 3 4 5 6 7 C X Z C X Z E E Erase all H H LIVE Photosynthesis in Higher Plant…" at bounding box center [138, 101] width 276 height 203
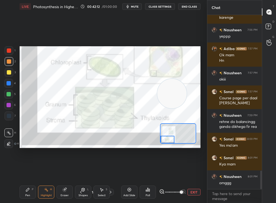
drag, startPoint x: 173, startPoint y: 133, endPoint x: 166, endPoint y: 141, distance: 10.4
click at [166, 141] on div at bounding box center [168, 140] width 14 height 8
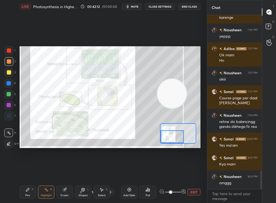
click at [171, 172] on span at bounding box center [173, 192] width 16 height 8
click at [163, 172] on div at bounding box center [172, 191] width 27 height 7
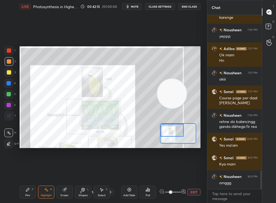
drag, startPoint x: 176, startPoint y: 132, endPoint x: 176, endPoint y: 125, distance: 6.8
click at [175, 125] on div at bounding box center [171, 130] width 23 height 13
click at [193, 172] on button "EXIT" at bounding box center [193, 191] width 13 height 7
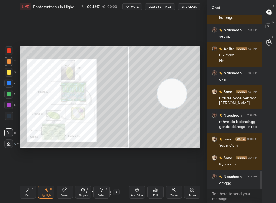
click at [113, 172] on div at bounding box center [116, 191] width 7 height 7
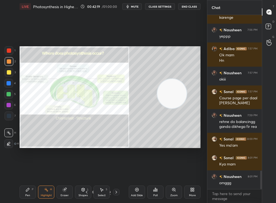
click at [173, 172] on div "Zoom" at bounding box center [173, 195] width 7 height 3
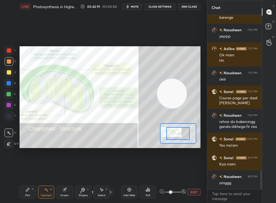
click at [172, 172] on span at bounding box center [170, 191] width 3 height 3
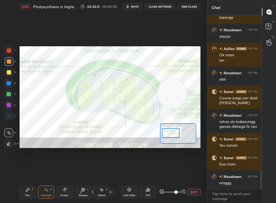
drag, startPoint x: 178, startPoint y: 134, endPoint x: 171, endPoint y: 134, distance: 6.8
click at [171, 134] on div at bounding box center [171, 133] width 18 height 10
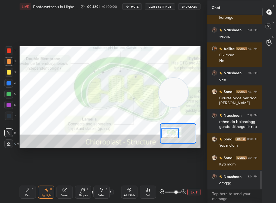
drag, startPoint x: 176, startPoint y: 86, endPoint x: 107, endPoint y: 160, distance: 101.1
click at [106, 161] on div "Setting up your live class Poll for secs No correct answer Start poll" at bounding box center [109, 97] width 185 height 168
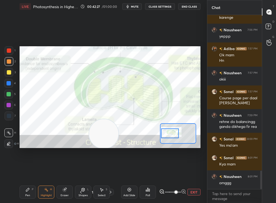
click at [187, 172] on div "EXIT" at bounding box center [179, 191] width 41 height 7
click at [194, 172] on div "Add Slide Poll EXIT" at bounding box center [160, 192] width 79 height 30
click at [191, 172] on button "EXIT" at bounding box center [193, 191] width 13 height 7
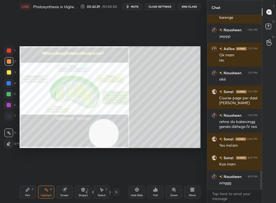
click at [39, 172] on div "Highlight H" at bounding box center [46, 191] width 16 height 13
click at [35, 172] on div "Pen P Highlight H Eraser Shapes L Select S" at bounding box center [47, 191] width 55 height 13
click at [2, 70] on div "1 2 3 4 5 6 7 C X Z C X Z E E Erase all H H LIVE Photosynthesis in Higher Plant…" at bounding box center [101, 101] width 203 height 203
click at [115, 172] on icon at bounding box center [116, 192] width 4 height 4
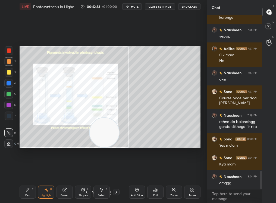
drag, startPoint x: 105, startPoint y: 131, endPoint x: 199, endPoint y: 124, distance: 94.3
click at [119, 124] on video at bounding box center [104, 132] width 29 height 29
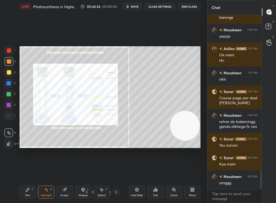
click at [27, 172] on div "Pen" at bounding box center [27, 195] width 5 height 3
click at [24, 172] on div "Pen P" at bounding box center [28, 191] width 16 height 13
click at [171, 172] on div "Zoom" at bounding box center [174, 191] width 16 height 13
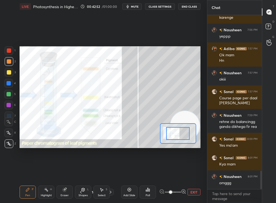
click at [172, 172] on span at bounding box center [170, 191] width 3 height 3
click at [191, 172] on button "EXIT" at bounding box center [193, 191] width 13 height 7
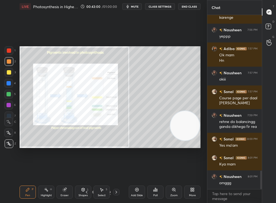
click at [100, 172] on div "Select S" at bounding box center [101, 191] width 16 height 13
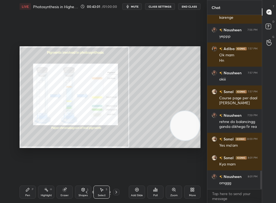
drag, startPoint x: 21, startPoint y: 70, endPoint x: 164, endPoint y: 170, distance: 174.7
click at [164, 169] on div "0 ° Undo Copy Duplicate Duplicate to new slide Delete Setting up your live clas…" at bounding box center [109, 97] width 185 height 168
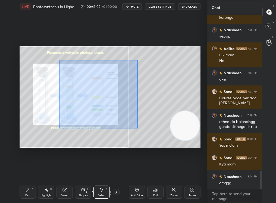
drag, startPoint x: 104, startPoint y: 93, endPoint x: 164, endPoint y: 165, distance: 93.9
click at [164, 165] on div "0 ° Undo Copy Duplicate Duplicate to new slide Delete Setting up your live clas…" at bounding box center [109, 97] width 185 height 168
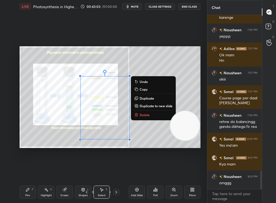
click at [144, 114] on p "Delete" at bounding box center [145, 114] width 10 height 4
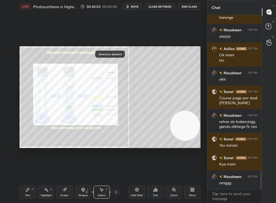
click at [27, 172] on div "Pen" at bounding box center [27, 195] width 5 height 3
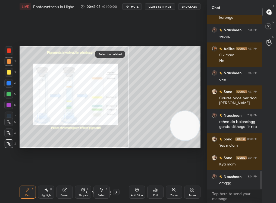
click at [26, 172] on div "Pen" at bounding box center [27, 195] width 5 height 3
click at [117, 172] on div at bounding box center [116, 191] width 7 height 7
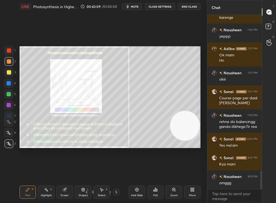
click at [136, 172] on icon at bounding box center [137, 189] width 4 height 4
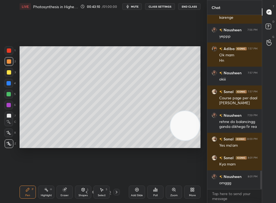
click at [8, 73] on div at bounding box center [9, 72] width 9 height 9
click at [8, 74] on div at bounding box center [9, 72] width 4 height 4
click at [8, 96] on div at bounding box center [8, 94] width 9 height 9
click at [60, 172] on div "Eraser" at bounding box center [64, 191] width 16 height 13
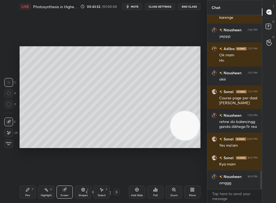
click at [25, 172] on div "Pen P" at bounding box center [28, 191] width 16 height 13
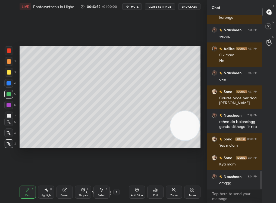
click at [25, 172] on div "Pen P" at bounding box center [28, 191] width 16 height 13
click at [137, 172] on div "Add Slide" at bounding box center [137, 191] width 16 height 13
click at [40, 172] on div "Highlight H" at bounding box center [46, 191] width 16 height 13
click at [44, 172] on icon at bounding box center [46, 189] width 4 height 4
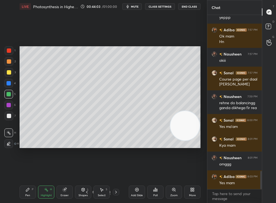
click at [190, 131] on div "Setting up your live class Poll for secs No correct answer Start poll" at bounding box center [110, 97] width 181 height 102
click at [182, 127] on video at bounding box center [184, 125] width 29 height 29
click at [89, 172] on icon at bounding box center [87, 192] width 4 height 4
click at [24, 172] on div "Pen P" at bounding box center [28, 191] width 16 height 13
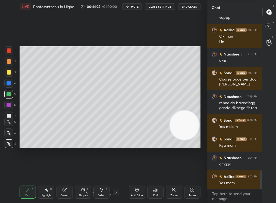
click at [9, 116] on div "C" at bounding box center [10, 120] width 12 height 11
click at [10, 113] on div at bounding box center [9, 115] width 9 height 9
click at [9, 116] on div "C" at bounding box center [10, 120] width 12 height 11
click at [7, 127] on div "X" at bounding box center [10, 131] width 12 height 11
drag, startPoint x: 174, startPoint y: 161, endPoint x: 172, endPoint y: 163, distance: 3.1
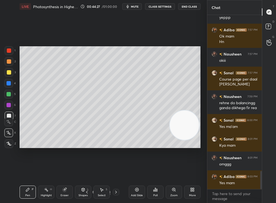
click at [172, 163] on div "Setting up your live class Poll for secs No correct answer Start poll" at bounding box center [109, 97] width 185 height 168
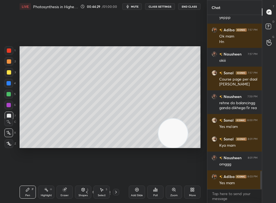
scroll to position [1504, 0]
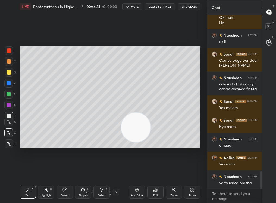
drag, startPoint x: 169, startPoint y: 128, endPoint x: 194, endPoint y: 43, distance: 88.6
click at [196, 42] on div "Setting up your live class Poll for secs No correct answer Start poll" at bounding box center [109, 97] width 185 height 168
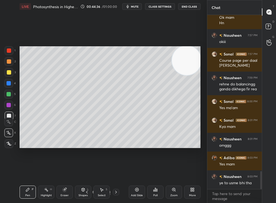
scroll to position [1523, 0]
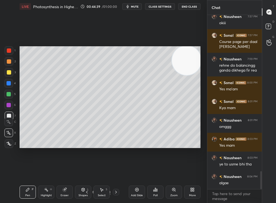
click at [9, 74] on div at bounding box center [9, 72] width 4 height 4
click at [8, 72] on div at bounding box center [9, 72] width 4 height 4
click at [10, 73] on div at bounding box center [9, 72] width 4 height 4
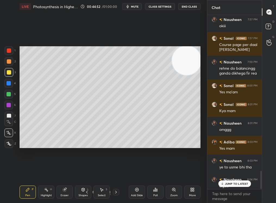
scroll to position [1528, 0]
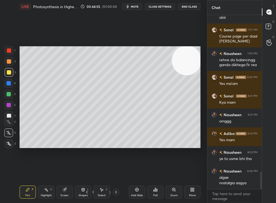
click at [67, 172] on div "Eraser" at bounding box center [64, 191] width 16 height 13
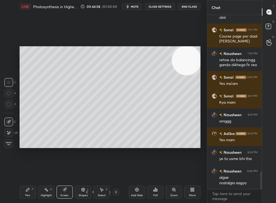
click at [30, 172] on div "Pen P" at bounding box center [28, 191] width 16 height 13
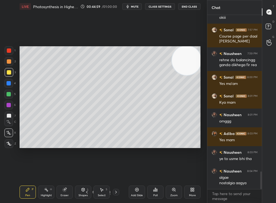
click at [29, 172] on div "Pen P" at bounding box center [28, 191] width 16 height 13
click at [64, 172] on div "Eraser" at bounding box center [64, 191] width 16 height 13
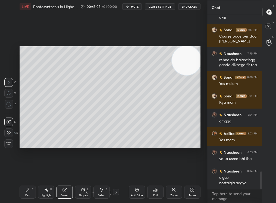
click at [27, 172] on div "Pen P" at bounding box center [28, 191] width 16 height 13
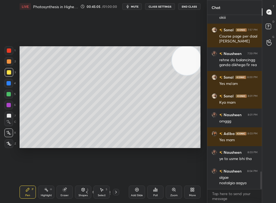
click at [28, 172] on div "Pen" at bounding box center [27, 195] width 5 height 3
click at [48, 172] on icon at bounding box center [46, 189] width 4 height 4
click at [44, 172] on div "Highlight" at bounding box center [46, 195] width 11 height 3
click at [118, 172] on div at bounding box center [116, 191] width 7 height 7
click at [116, 172] on icon at bounding box center [116, 192] width 4 height 4
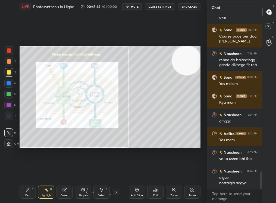
click at [117, 172] on icon at bounding box center [116, 192] width 4 height 4
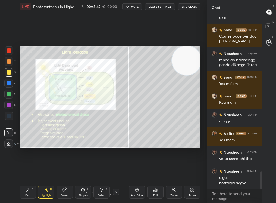
click at [117, 172] on icon at bounding box center [116, 192] width 4 height 4
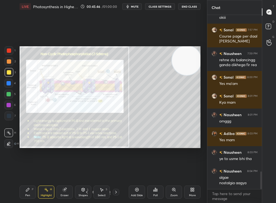
click at [118, 172] on icon at bounding box center [116, 192] width 4 height 4
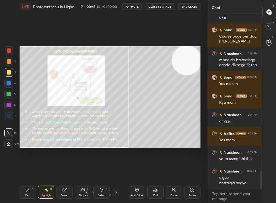
click at [118, 172] on div at bounding box center [116, 191] width 7 height 7
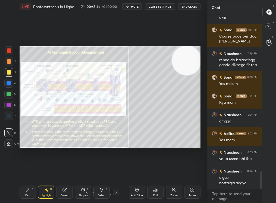
click at [118, 172] on div at bounding box center [116, 191] width 7 height 7
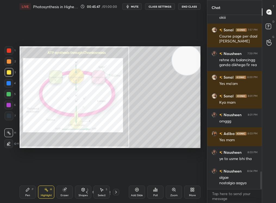
click at [118, 172] on div at bounding box center [116, 191] width 7 height 7
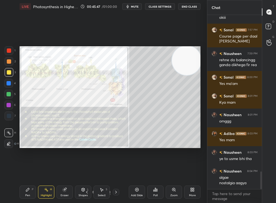
click at [118, 172] on div at bounding box center [116, 191] width 7 height 7
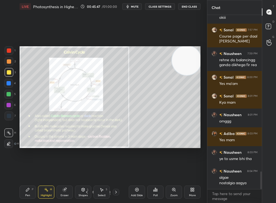
click at [118, 172] on div at bounding box center [116, 191] width 7 height 7
click at [117, 172] on icon at bounding box center [116, 192] width 4 height 4
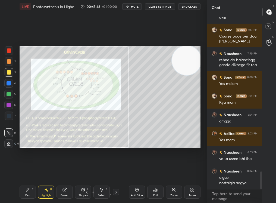
click at [117, 172] on icon at bounding box center [116, 192] width 4 height 4
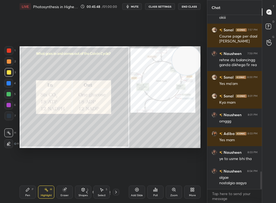
click at [117, 172] on icon at bounding box center [116, 192] width 4 height 4
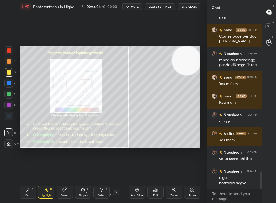
click at [171, 172] on div "Zoom" at bounding box center [173, 195] width 7 height 3
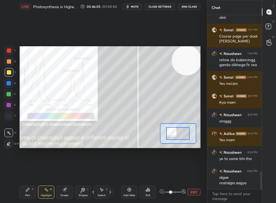
click at [169, 172] on span at bounding box center [170, 191] width 3 height 3
drag, startPoint x: 168, startPoint y: 197, endPoint x: 181, endPoint y: 193, distance: 13.7
click at [172, 172] on span at bounding box center [170, 191] width 3 height 3
click at [169, 172] on span at bounding box center [173, 192] width 16 height 8
click at [169, 172] on span at bounding box center [170, 191] width 3 height 3
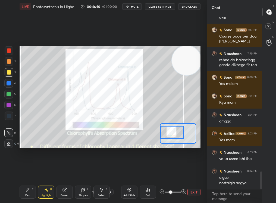
drag, startPoint x: 176, startPoint y: 130, endPoint x: 169, endPoint y: 130, distance: 6.8
click at [169, 130] on div at bounding box center [171, 132] width 23 height 13
click at [147, 172] on icon at bounding box center [146, 190] width 1 height 1
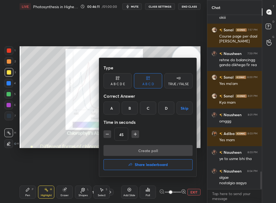
click at [135, 172] on div at bounding box center [138, 101] width 276 height 203
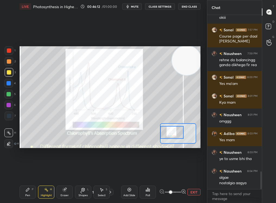
click at [127, 172] on div "Type A B C D E A B C D TRUE / FALSE Correct Answer A B C D Skip Time in seconds…" at bounding box center [138, 101] width 276 height 203
click at [130, 172] on div "Add Slide" at bounding box center [129, 191] width 16 height 13
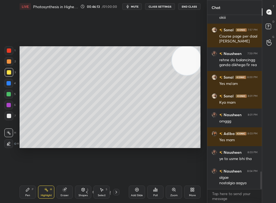
scroll to position [1547, 0]
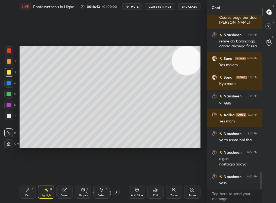
click at [21, 172] on div "Pen P" at bounding box center [28, 191] width 16 height 13
click at [22, 172] on div "Pen P" at bounding box center [28, 191] width 16 height 13
click at [8, 59] on div at bounding box center [9, 61] width 4 height 4
click at [6, 61] on div at bounding box center [9, 61] width 9 height 9
click at [9, 55] on div "1" at bounding box center [10, 51] width 11 height 11
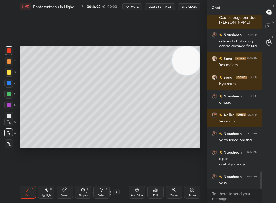
click at [97, 172] on div "Select S" at bounding box center [101, 191] width 16 height 13
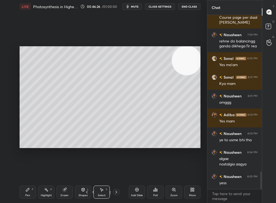
drag, startPoint x: 119, startPoint y: 112, endPoint x: 143, endPoint y: 137, distance: 35.0
click at [144, 138] on div "0 ° Undo Copy Duplicate Duplicate to new slide Delete" at bounding box center [110, 97] width 181 height 102
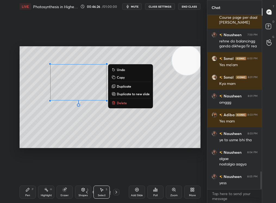
click at [117, 102] on p "Delete" at bounding box center [122, 102] width 10 height 4
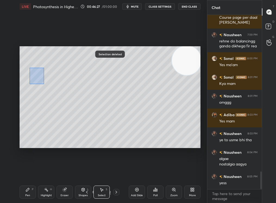
drag, startPoint x: 44, startPoint y: 84, endPoint x: 73, endPoint y: 120, distance: 45.8
click at [73, 120] on div "0 ° Undo Copy Duplicate Duplicate to new slide Delete" at bounding box center [110, 97] width 181 height 102
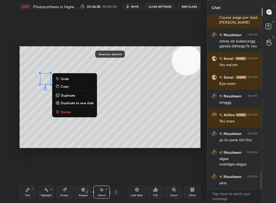
click at [72, 114] on button "Delete" at bounding box center [74, 111] width 40 height 7
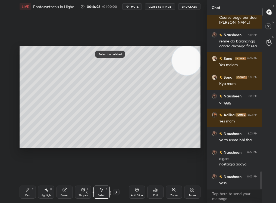
click at [29, 172] on icon at bounding box center [27, 189] width 3 height 3
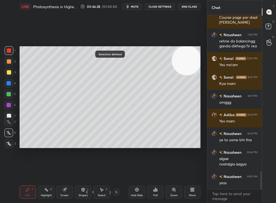
click at [28, 172] on div "Pen P" at bounding box center [28, 191] width 16 height 13
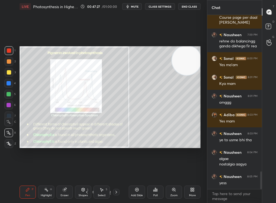
click at [87, 172] on icon at bounding box center [87, 191] width 2 height 3
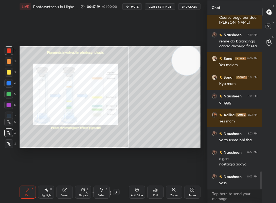
click at [117, 172] on icon at bounding box center [116, 192] width 4 height 4
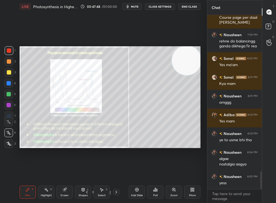
click at [173, 172] on div "Zoom" at bounding box center [174, 191] width 16 height 13
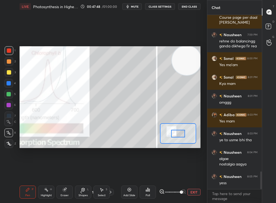
drag, startPoint x: 180, startPoint y: 194, endPoint x: 199, endPoint y: 196, distance: 19.1
click at [199, 172] on div "Add Slide Poll EXIT" at bounding box center [160, 192] width 79 height 30
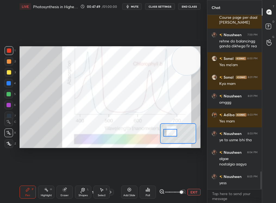
drag, startPoint x: 177, startPoint y: 131, endPoint x: 171, endPoint y: 130, distance: 6.8
click at [170, 130] on div at bounding box center [170, 133] width 14 height 8
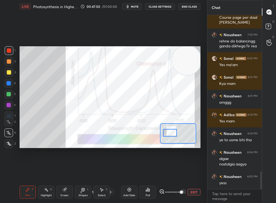
click at [171, 172] on span at bounding box center [173, 192] width 16 height 8
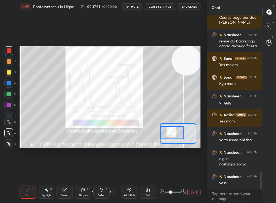
click at [17, 172] on div "LIVE Photosynthesis in Higher Plants-III 00:47:51 / 01:00:00 mute CLASS SETTING…" at bounding box center [109, 101] width 185 height 203
click at [7, 63] on div at bounding box center [9, 61] width 9 height 9
click at [14, 61] on div "2" at bounding box center [10, 61] width 11 height 9
click at [46, 172] on div "Highlight H" at bounding box center [46, 191] width 16 height 13
click at [43, 172] on div "Highlight H" at bounding box center [46, 191] width 16 height 13
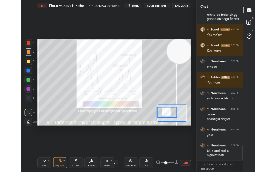
scroll to position [1576, 0]
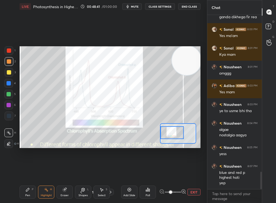
click at [8, 93] on div at bounding box center [9, 94] width 4 height 4
click at [11, 59] on div at bounding box center [9, 61] width 9 height 9
click at [201, 172] on div "LIVE Photosynthesis in Higher Plants-III 00:48:50 / 01:00:00 mute CLASS SETTING…" at bounding box center [109, 101] width 185 height 203
click at [195, 172] on button "EXIT" at bounding box center [193, 191] width 13 height 7
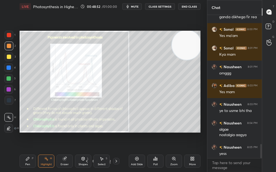
scroll to position [2, 2]
click at [23, 161] on div "Pen P" at bounding box center [28, 161] width 16 height 13
click at [26, 161] on div "Pen P" at bounding box center [28, 161] width 16 height 13
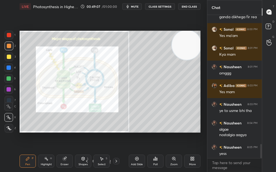
click at [93, 160] on div "Pen P Highlight H Eraser Shapes L Select S 21 / 192 Add Slide Poll Zoom More" at bounding box center [110, 161] width 181 height 22
click at [93, 160] on icon at bounding box center [93, 160] width 3 height 3
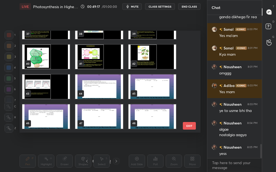
scroll to position [466, 0]
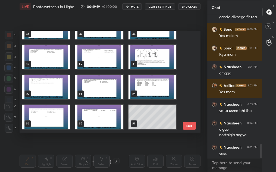
click at [95, 57] on img "grid" at bounding box center [99, 57] width 48 height 24
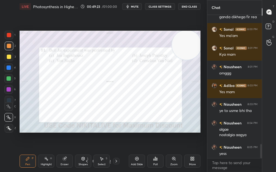
click at [24, 155] on div "Pen P" at bounding box center [28, 161] width 16 height 13
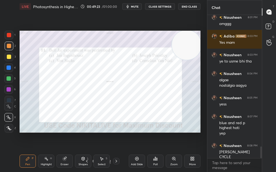
click at [10, 40] on div "1" at bounding box center [10, 36] width 11 height 11
click at [9, 40] on div "1" at bounding box center [10, 36] width 11 height 11
click at [7, 128] on div at bounding box center [9, 128] width 9 height 9
click at [8, 128] on icon at bounding box center [9, 128] width 5 height 4
click at [155, 161] on div "Poll" at bounding box center [155, 161] width 16 height 13
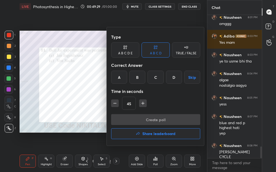
click at [142, 77] on div "B" at bounding box center [137, 77] width 16 height 13
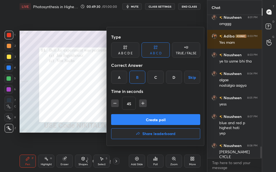
click at [139, 122] on button "Create poll" at bounding box center [155, 119] width 89 height 11
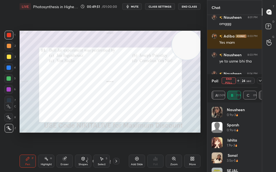
scroll to position [1677, 0]
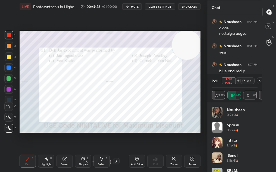
click at [234, 81] on button "End Poll" at bounding box center [229, 80] width 14 height 7
type textarea "x"
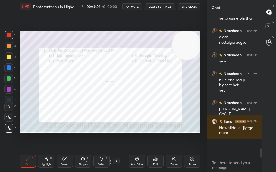
scroll to position [142, 53]
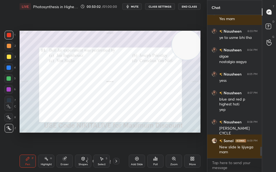
click at [135, 158] on icon at bounding box center [137, 158] width 4 height 4
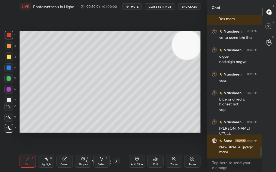
click at [175, 162] on div "Zoom" at bounding box center [174, 161] width 16 height 13
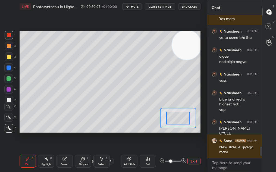
click at [176, 162] on span at bounding box center [173, 161] width 16 height 8
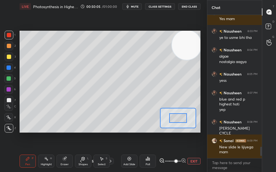
drag, startPoint x: 198, startPoint y: 162, endPoint x: 203, endPoint y: 161, distance: 5.0
click at [203, 161] on div "1 2 3 4 5 6 7 C X Z C X Z E E Erase all H H LIVE Photosynthesis in Higher Plant…" at bounding box center [103, 86] width 207 height 172
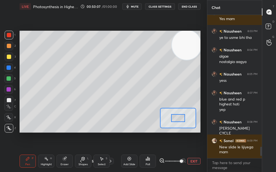
click at [82, 161] on icon at bounding box center [81, 161] width 4 height 4
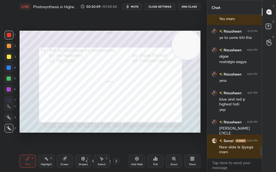
click at [137, 158] on icon at bounding box center [137, 158] width 4 height 4
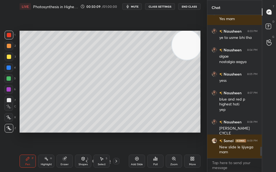
click at [7, 127] on div at bounding box center [9, 128] width 9 height 9
click at [7, 125] on div at bounding box center [9, 128] width 9 height 9
click at [10, 77] on div at bounding box center [9, 78] width 4 height 4
click at [10, 76] on div at bounding box center [8, 78] width 9 height 9
click at [101, 162] on div "Select S" at bounding box center [101, 161] width 16 height 13
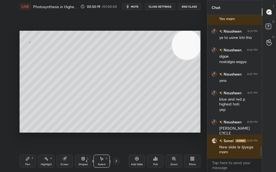
drag, startPoint x: 29, startPoint y: 42, endPoint x: 113, endPoint y: 114, distance: 110.3
click at [114, 115] on div "0 ° Undo Copy Duplicate Duplicate to new slide Delete" at bounding box center [110, 82] width 181 height 102
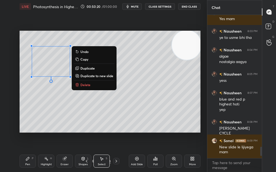
click at [90, 86] on button "Delete" at bounding box center [94, 84] width 40 height 7
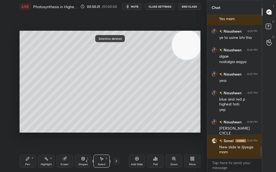
click at [28, 163] on div "Pen" at bounding box center [27, 164] width 5 height 3
click at [29, 159] on div "Pen P" at bounding box center [28, 161] width 16 height 13
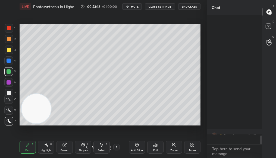
scroll to position [2, 2]
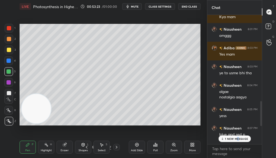
click at [136, 139] on p "1 NEW MESSAGE" at bounding box center [236, 138] width 23 height 3
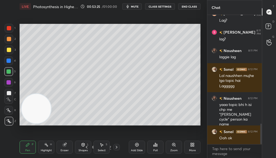
click at [10, 40] on div at bounding box center [9, 39] width 9 height 9
click at [7, 48] on div "1 2 3 4 5 6 7" at bounding box center [9, 62] width 11 height 76
click at [7, 49] on div at bounding box center [9, 50] width 4 height 4
click at [8, 50] on div at bounding box center [9, 50] width 4 height 4
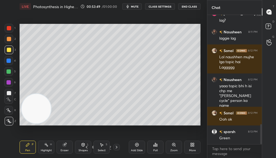
click at [6, 41] on div at bounding box center [9, 39] width 9 height 9
click at [7, 40] on div at bounding box center [9, 39] width 4 height 4
click at [8, 68] on div at bounding box center [8, 71] width 9 height 9
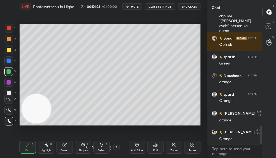
scroll to position [797, 0]
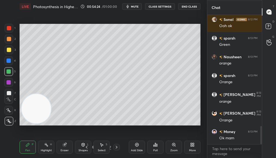
click at [136, 147] on icon at bounding box center [155, 145] width 4 height 4
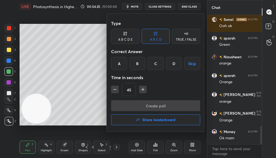
click at [136, 121] on h4 "Share leaderboard" at bounding box center [158, 120] width 33 height 4
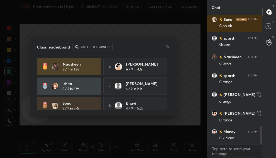
click at [136, 45] on icon at bounding box center [168, 47] width 4 height 4
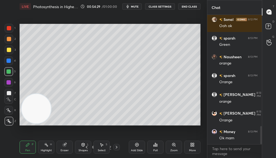
click at [93, 147] on div "Select S" at bounding box center [101, 147] width 16 height 13
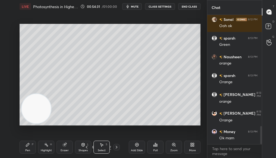
click at [91, 147] on div "Shapes L" at bounding box center [83, 147] width 16 height 13
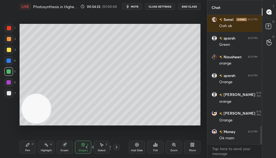
scroll to position [816, 0]
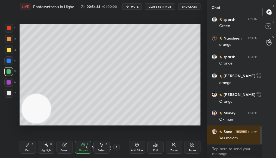
click at [92, 146] on icon at bounding box center [93, 147] width 3 height 3
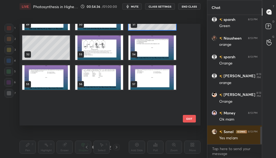
scroll to position [593, 0]
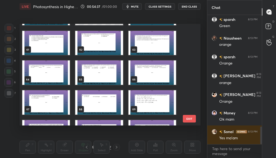
click at [97, 97] on img "grid" at bounding box center [99, 102] width 48 height 24
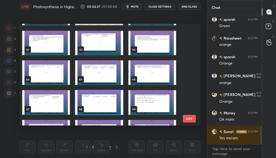
click at [97, 97] on img "grid" at bounding box center [99, 102] width 48 height 24
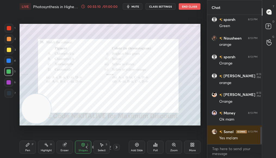
scroll to position [834, 0]
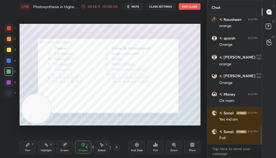
click at [136, 150] on div "Poll" at bounding box center [155, 150] width 4 height 3
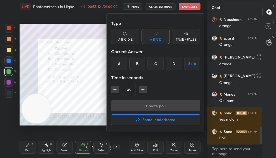
click at [135, 62] on div "B" at bounding box center [137, 63] width 16 height 13
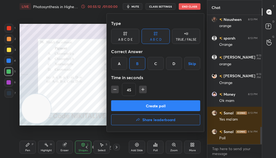
click at [136, 105] on button "Create poll" at bounding box center [155, 105] width 89 height 11
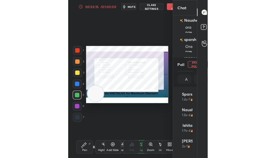
scroll to position [2, 2]
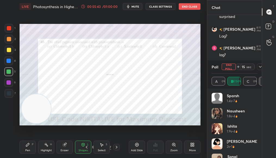
click at [136, 66] on icon at bounding box center [260, 67] width 4 height 4
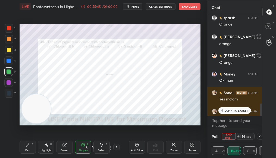
click at [136, 111] on p "JUMP TO LATEST" at bounding box center [236, 110] width 23 height 3
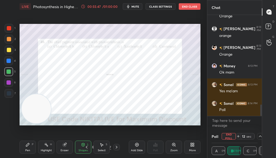
click at [136, 136] on button "End Poll" at bounding box center [229, 136] width 14 height 7
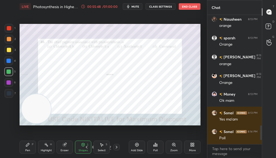
click at [136, 144] on div "Poll" at bounding box center [155, 147] width 16 height 13
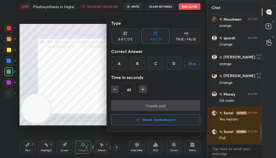
click at [136, 59] on div "B" at bounding box center [137, 63] width 16 height 13
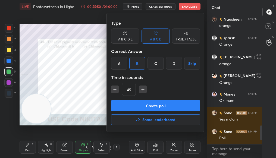
click at [136, 100] on div "Type A B C D E A B C D TRUE / FALSE Correct Answer A B C D Skip Time in seconds…" at bounding box center [155, 59] width 89 height 83
click at [136, 101] on button "Create poll" at bounding box center [155, 105] width 89 height 11
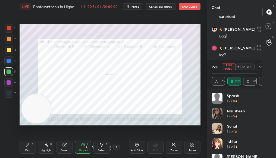
click at [136, 149] on div "More" at bounding box center [192, 150] width 7 height 3
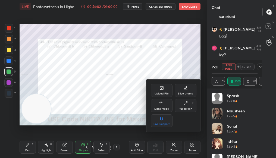
click at [136, 102] on icon at bounding box center [185, 103] width 4 height 4
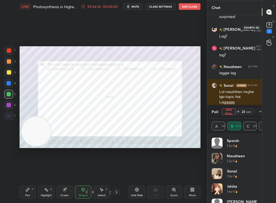
click at [136, 24] on rect at bounding box center [268, 25] width 5 height 5
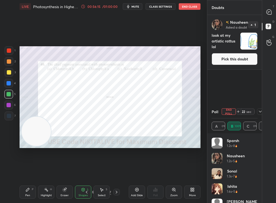
click at [136, 60] on button "Pick this doubt" at bounding box center [235, 59] width 46 height 12
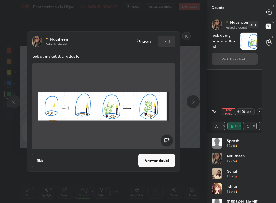
click at [136, 154] on button "Answer doubt" at bounding box center [156, 160] width 37 height 13
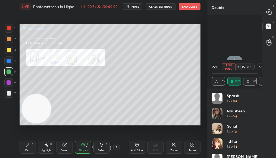
click at [136, 144] on icon at bounding box center [174, 145] width 4 height 4
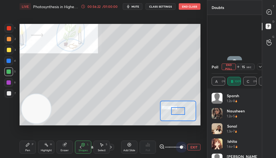
click at [136, 144] on div "EXIT" at bounding box center [179, 147] width 41 height 7
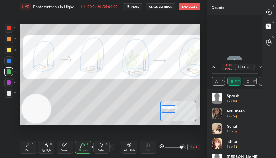
drag, startPoint x: 181, startPoint y: 112, endPoint x: 172, endPoint y: 111, distance: 9.7
click at [136, 111] on div at bounding box center [169, 109] width 14 height 8
click at [136, 15] on div at bounding box center [269, 12] width 11 height 10
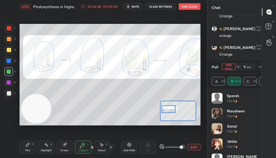
click at [136, 67] on button "End Poll" at bounding box center [229, 67] width 14 height 7
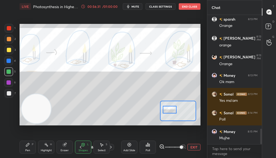
click at [136, 109] on div at bounding box center [170, 110] width 14 height 8
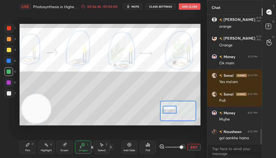
click at [136, 143] on icon at bounding box center [147, 144] width 1 height 3
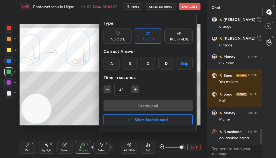
click at [136, 40] on div "TRUE / FALSE" at bounding box center [178, 39] width 21 height 3
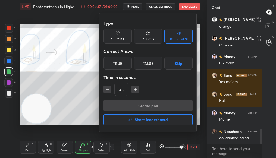
click at [136, 62] on button "Skip" at bounding box center [178, 63] width 28 height 13
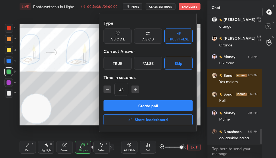
click at [136, 108] on button "Create poll" at bounding box center [147, 105] width 89 height 11
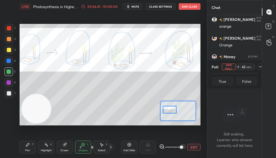
click at [49, 143] on div "Highlight H" at bounding box center [46, 147] width 16 height 13
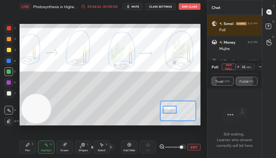
click at [136, 144] on button "EXIT" at bounding box center [193, 147] width 13 height 7
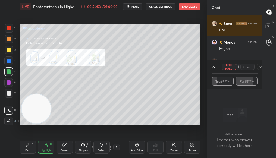
click at [136, 61] on div "Poll End Poll 30 sec True 22.22% False 77.78%" at bounding box center [234, 74] width 55 height 28
click at [136, 64] on div at bounding box center [260, 67] width 7 height 7
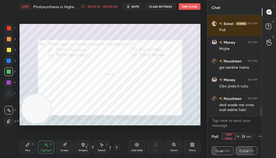
click at [136, 138] on button "End Poll" at bounding box center [229, 136] width 14 height 7
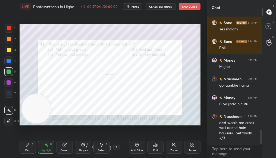
click at [26, 144] on icon at bounding box center [28, 145] width 4 height 4
click at [9, 26] on div at bounding box center [9, 28] width 4 height 4
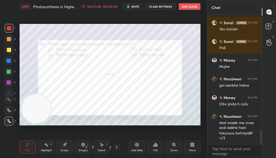
click at [136, 144] on icon at bounding box center [155, 144] width 1 height 3
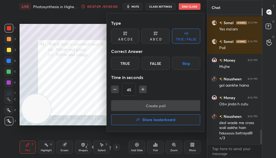
click at [136, 36] on icon at bounding box center [155, 33] width 4 height 5
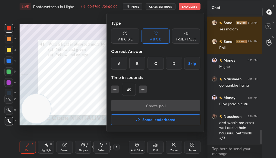
click at [136, 61] on div "B" at bounding box center [137, 63] width 16 height 13
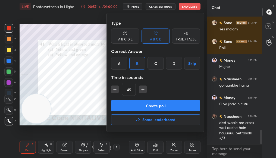
click at [130, 102] on button "Create poll" at bounding box center [155, 105] width 89 height 11
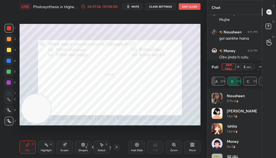
click at [136, 66] on button "End Poll" at bounding box center [229, 67] width 14 height 7
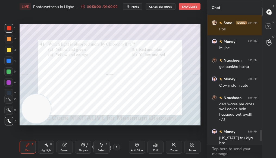
click at [136, 146] on icon at bounding box center [156, 145] width 1 height 2
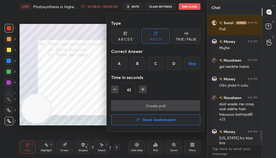
click at [136, 119] on h4 "Share leaderboard" at bounding box center [158, 120] width 33 height 4
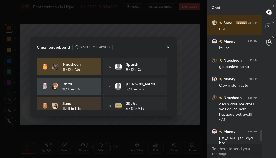
click at [136, 46] on div "Class leaderboard Visible to learners Nausheen 11 / 13 in 1.6s 6 sparsh 8 / 13 …" at bounding box center [103, 76] width 146 height 79
click at [136, 46] on icon at bounding box center [168, 47] width 4 height 4
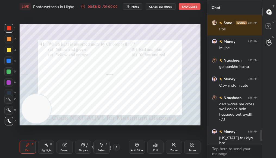
click at [136, 143] on icon at bounding box center [192, 145] width 4 height 4
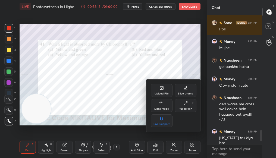
click at [136, 105] on div "Full screen F" at bounding box center [186, 105] width 22 height 13
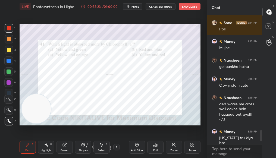
click at [136, 147] on div "Poll" at bounding box center [155, 147] width 16 height 13
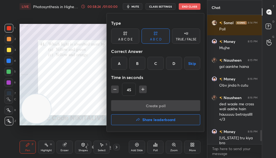
click at [136, 118] on h4 "Share leaderboard" at bounding box center [158, 120] width 33 height 4
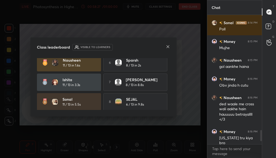
scroll to position [0, 0]
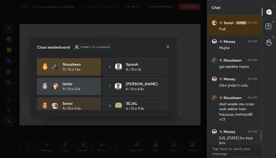
click at [136, 47] on icon at bounding box center [168, 47] width 4 height 4
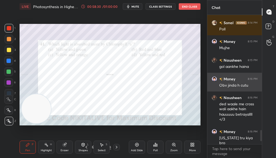
scroll to position [1074, 0]
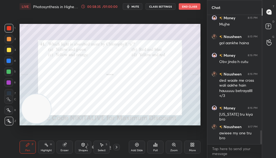
click at [134, 148] on div "Add Slide" at bounding box center [137, 147] width 16 height 13
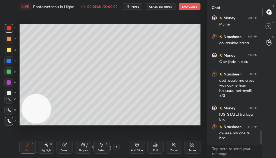
scroll to position [1092, 0]
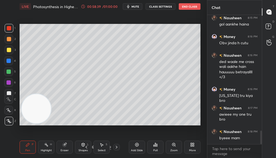
click at [136, 6] on span "mute" at bounding box center [135, 7] width 8 height 4
click at [136, 8] on button "End Class" at bounding box center [190, 6] width 22 height 7
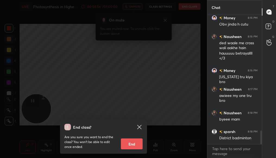
scroll to position [1130, 0]
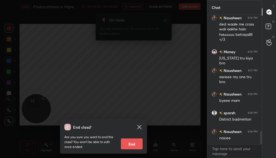
click at [131, 142] on button "End" at bounding box center [132, 144] width 22 height 11
type textarea "x"
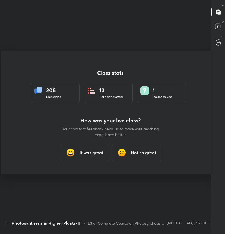
scroll to position [2, 0]
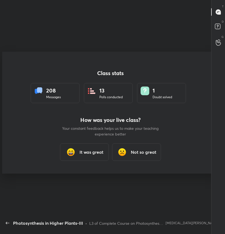
type textarea "x"
